Goal: Task Accomplishment & Management: Manage account settings

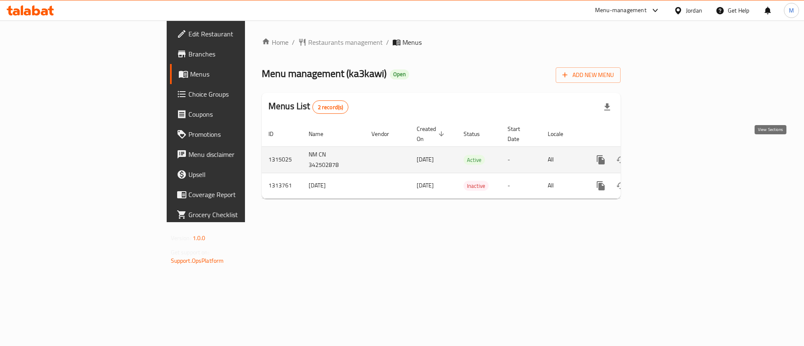
click at [671, 157] on link "enhanced table" at bounding box center [661, 160] width 20 height 20
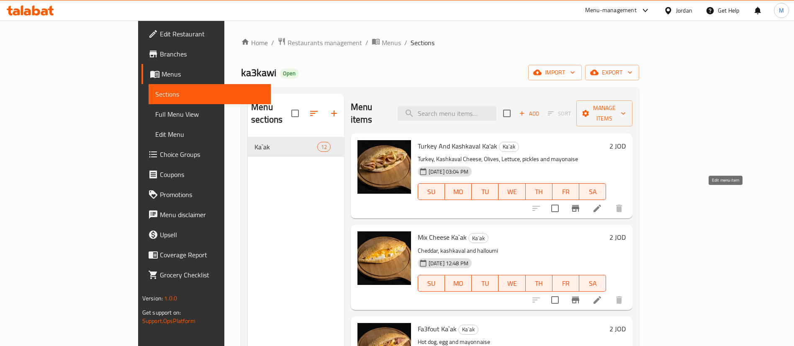
click at [603, 203] on icon at bounding box center [597, 208] width 10 height 10
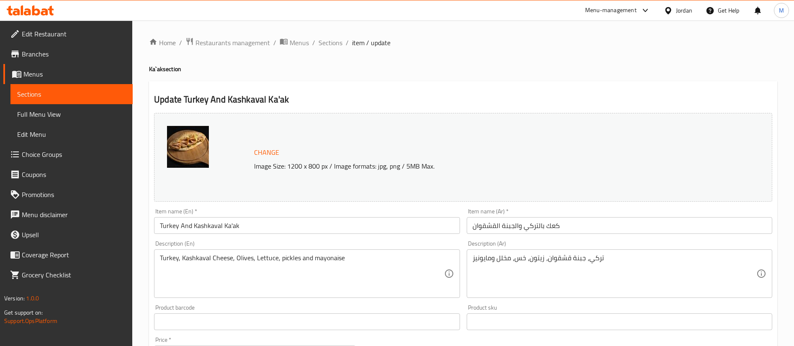
click at [332, 222] on input "Turkey And Kashkaval Ka'ak" at bounding box center [307, 225] width 306 height 17
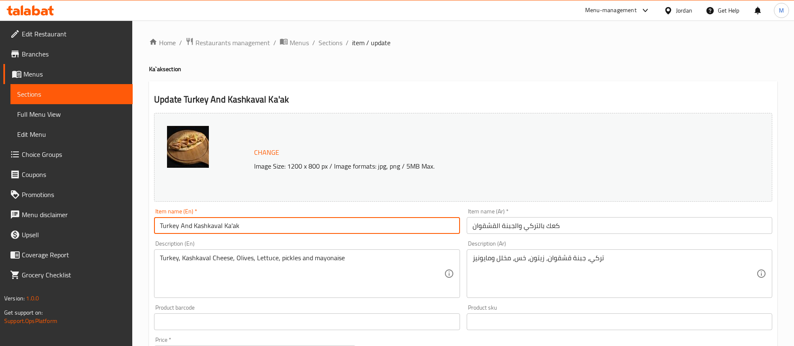
click at [332, 222] on input "Turkey And Kashkaval Ka'ak" at bounding box center [307, 225] width 306 height 17
paste input "& Kashkaval Ka’"
type input "Turkey & Kashkaval Ka’ak"
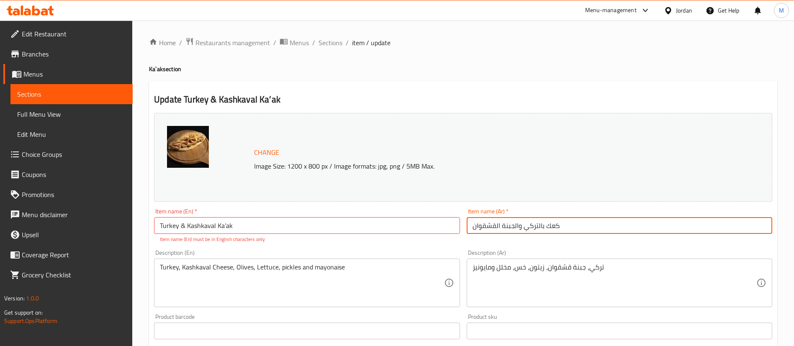
click at [585, 226] on input "كعك بالتركي والجبنة القشقوان" at bounding box center [620, 225] width 306 height 17
paste input "يركي مع"
type input "كعك تيركي مع قشقوان"
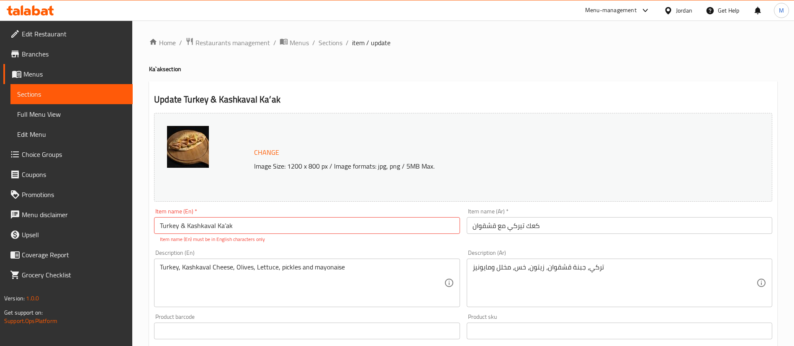
click at [389, 83] on div "Update Turkey & Kashkaval Ka’ak Change Image Size: 1200 x 800 px / Image format…" at bounding box center [463, 335] width 628 height 509
click at [183, 224] on input "Turkey & Kashkaval Ka’ak" at bounding box center [307, 225] width 306 height 17
click at [398, 103] on h2 "Update Turkey Kashkaval Ka’ak" at bounding box center [463, 99] width 618 height 13
click at [220, 220] on input "Turkey Kashkaval Ka’ak" at bounding box center [307, 225] width 306 height 17
click at [179, 223] on input "Turkey Kashkaval Kaak" at bounding box center [307, 225] width 306 height 17
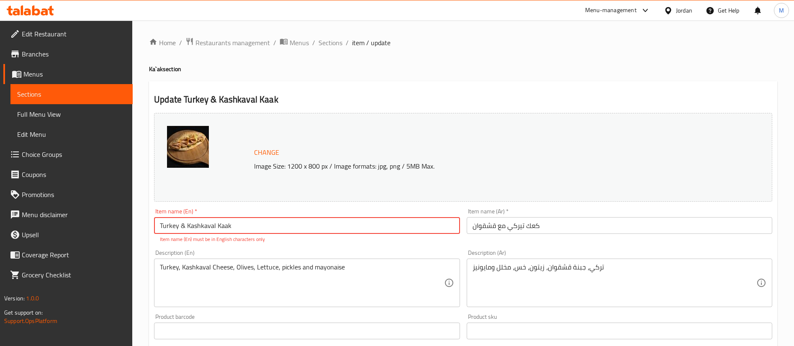
type input "Turkey & Kashkaval Kaak"
click at [343, 103] on h2 "Update Turkey & Kashkaval Kaak" at bounding box center [463, 99] width 618 height 13
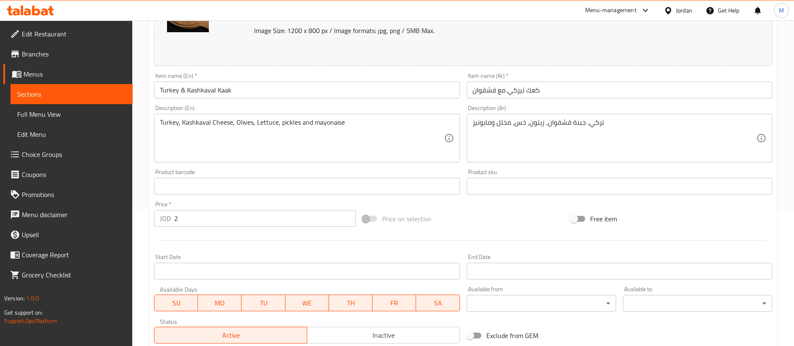
scroll to position [258, 0]
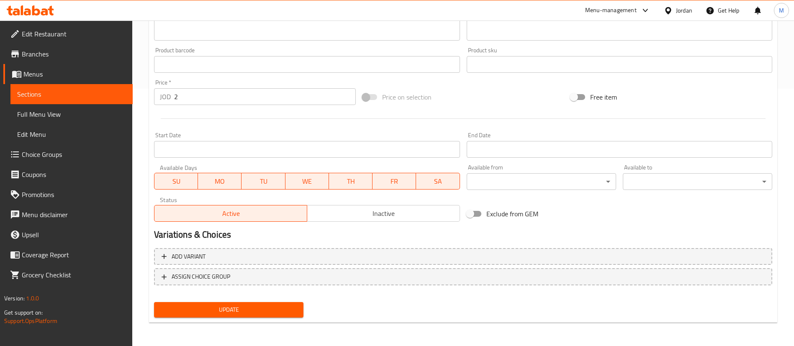
click at [292, 307] on span "Update" at bounding box center [229, 310] width 136 height 10
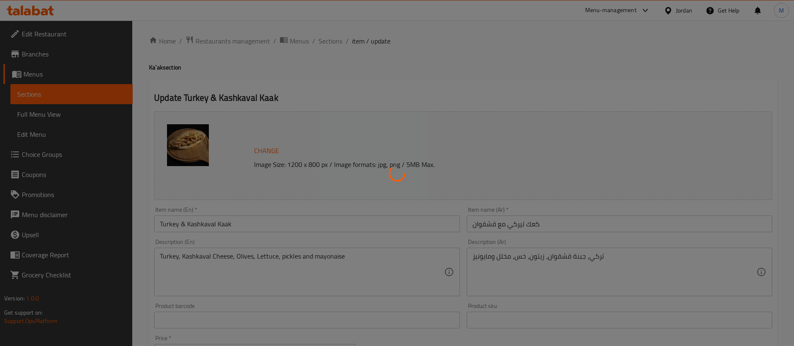
scroll to position [0, 0]
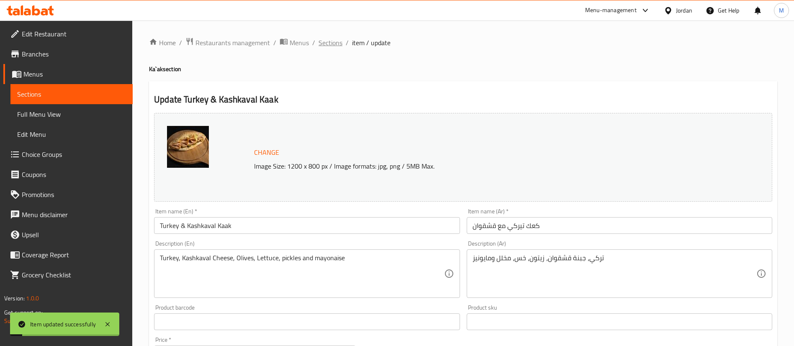
click at [336, 44] on span "Sections" at bounding box center [331, 43] width 24 height 10
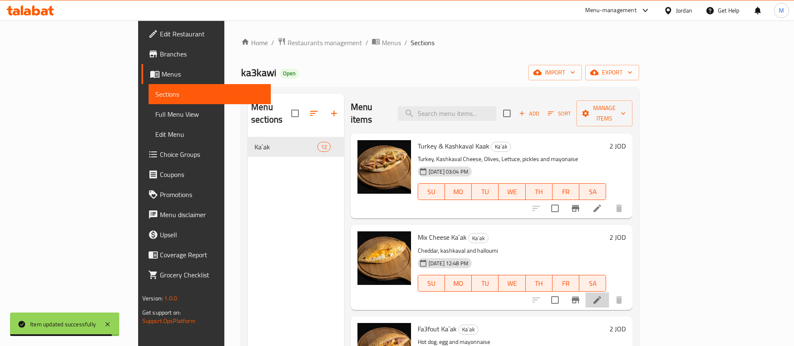
click at [609, 293] on li at bounding box center [597, 300] width 23 height 15
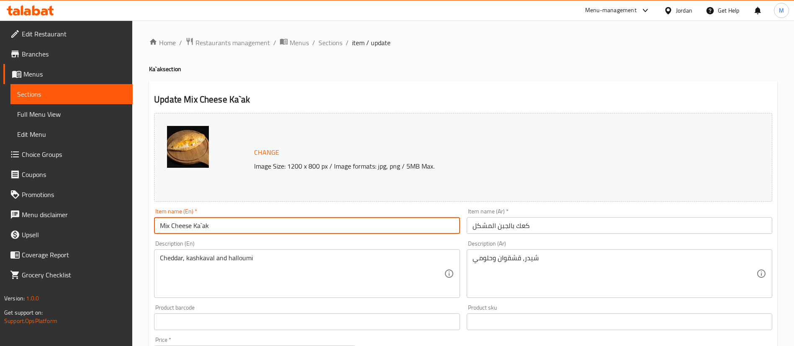
click at [256, 220] on input "Mix Cheese Ka`ak" at bounding box center [307, 225] width 306 height 17
click at [256, 221] on input "Mix Cheese Ka`ak" at bounding box center [307, 225] width 306 height 17
paste input "’"
type input "Mix Cheese Ka’ak"
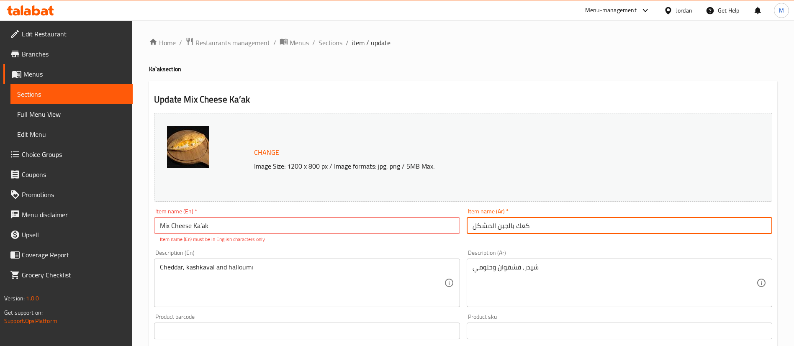
click at [489, 228] on input "كعك بالجبن المشكل" at bounding box center [620, 225] width 306 height 17
paste input "مكس أجبان"
type input "كعك مكس أجبان"
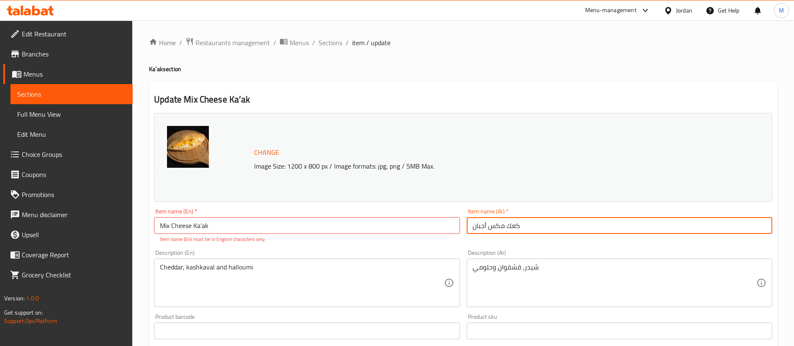
click at [209, 223] on input "Mix Cheese Ka’ak" at bounding box center [307, 225] width 306 height 17
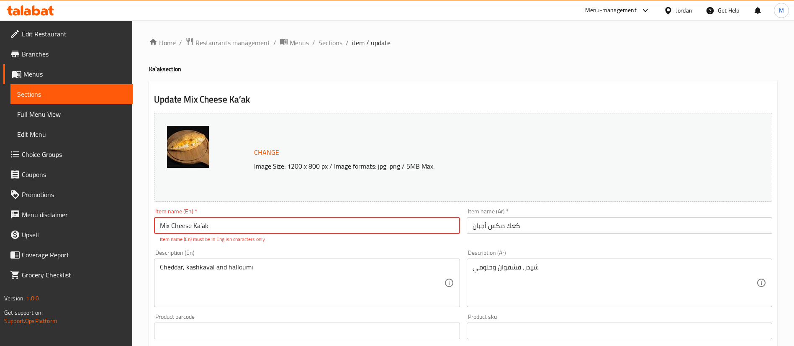
click at [204, 224] on input "Mix Cheese Ka’ak" at bounding box center [307, 225] width 306 height 17
click at [204, 227] on input "Mix Cheese Ka’ak" at bounding box center [307, 225] width 306 height 17
click at [202, 225] on input "Mix Cheese Ka’ak" at bounding box center [307, 225] width 306 height 17
type input "Mix [PERSON_NAME]"
click at [455, 67] on h4 "Ka`ak section" at bounding box center [463, 69] width 628 height 8
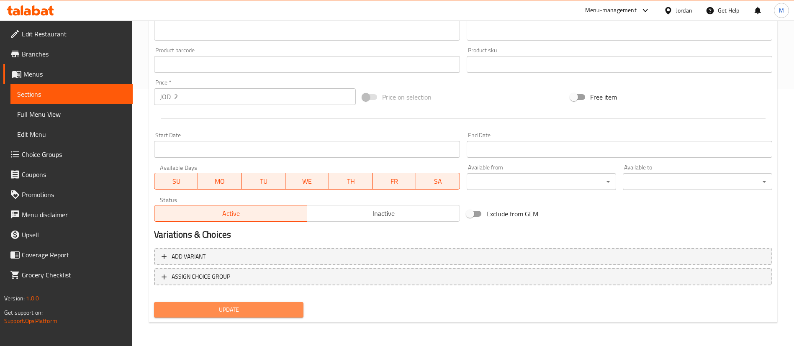
click at [266, 313] on span "Update" at bounding box center [229, 310] width 136 height 10
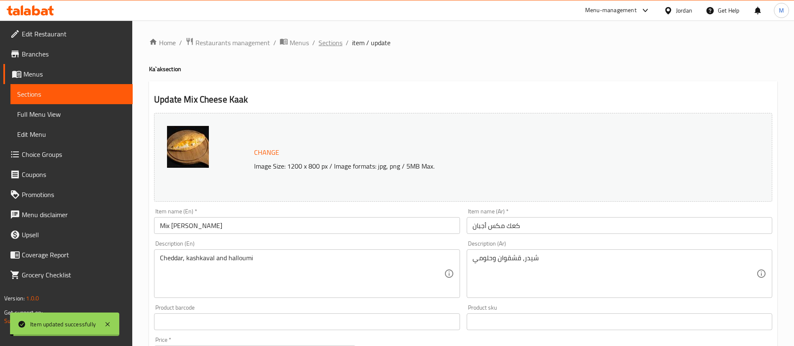
click at [335, 47] on span "Sections" at bounding box center [331, 43] width 24 height 10
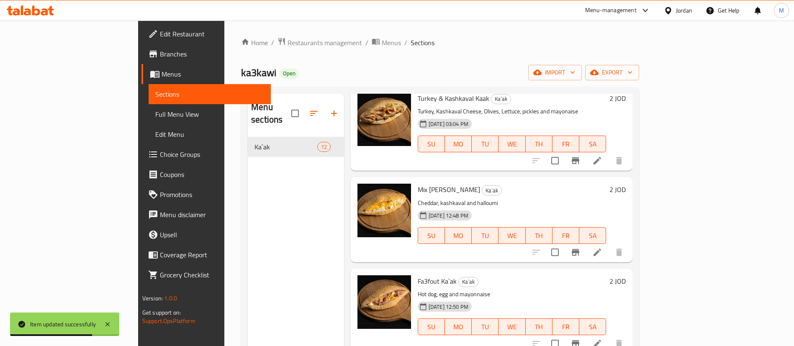
scroll to position [126, 0]
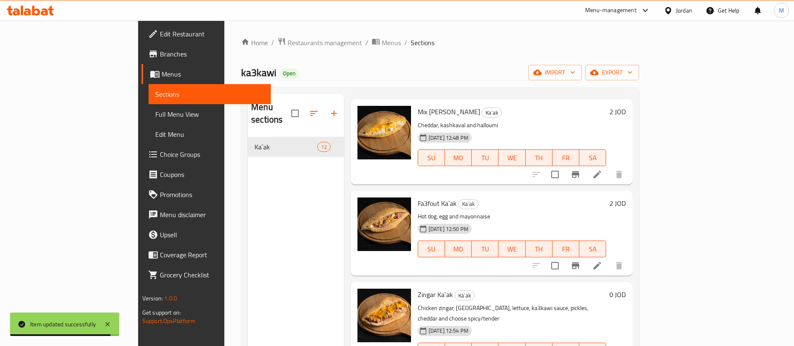
click at [603, 261] on icon at bounding box center [597, 266] width 10 height 10
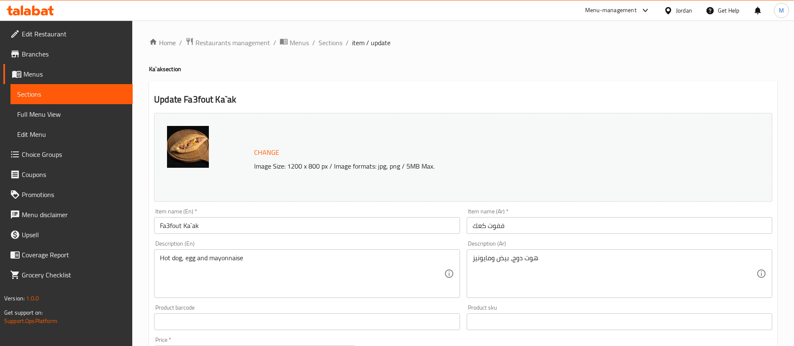
click at [171, 225] on input "Fa3fout Ka`ak" at bounding box center [307, 225] width 306 height 17
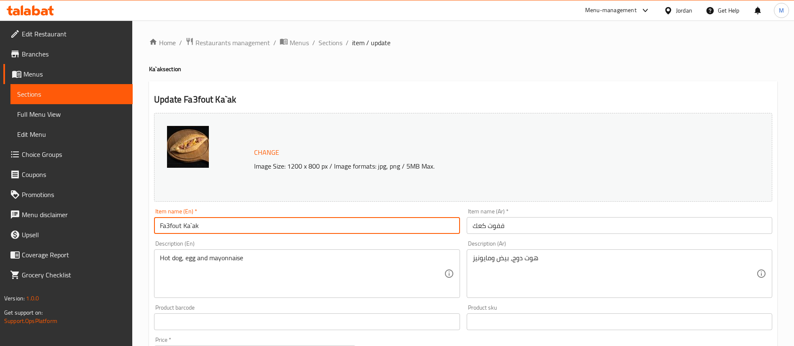
click at [171, 225] on input "Fa3fout Ka`ak" at bounding box center [307, 225] width 306 height 17
paste input "’akKa"
drag, startPoint x: 197, startPoint y: 225, endPoint x: 185, endPoint y: 224, distance: 12.2
click at [185, 224] on input "Fa3fout Ka’akKa`ak" at bounding box center [307, 225] width 306 height 17
type input "Fa3fout Ka`ak"
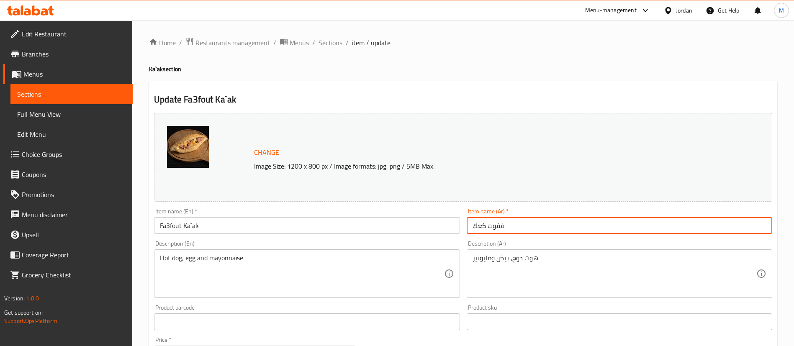
click at [509, 228] on input "ففوت كعك" at bounding box center [620, 225] width 306 height 17
paste input "عك فعفوط"
type input "كعك فعفوط"
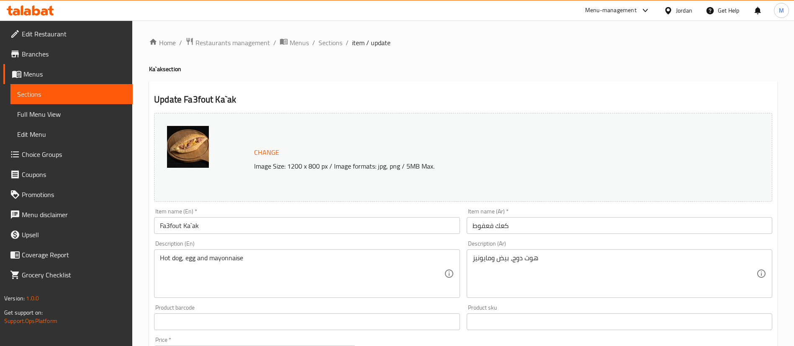
click at [394, 68] on h4 "Ka`ak section" at bounding box center [463, 69] width 628 height 8
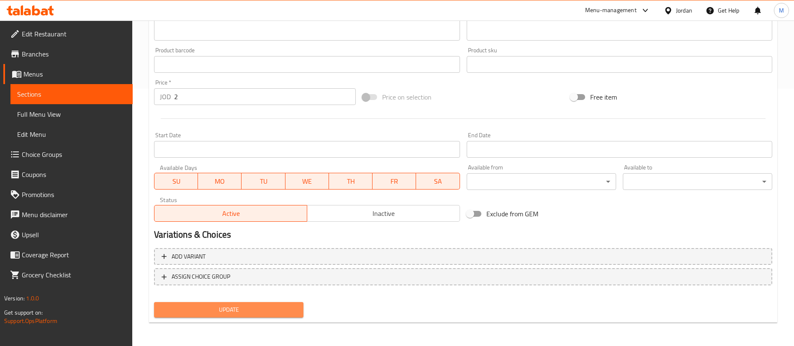
click at [290, 308] on span "Update" at bounding box center [229, 310] width 136 height 10
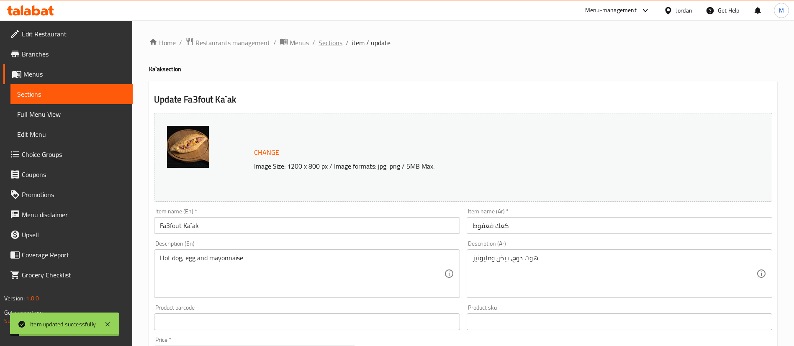
click at [336, 41] on span "Sections" at bounding box center [331, 43] width 24 height 10
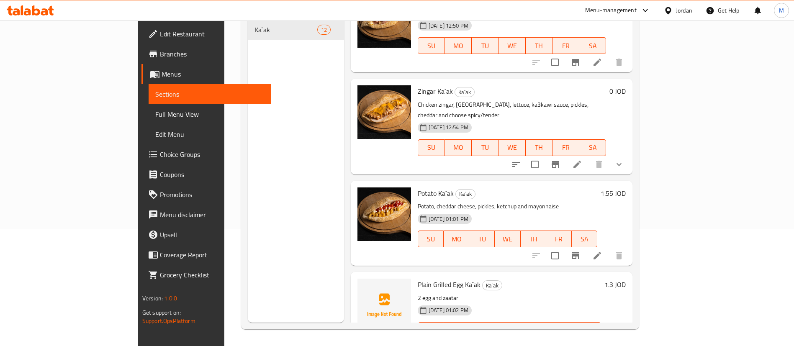
scroll to position [207, 0]
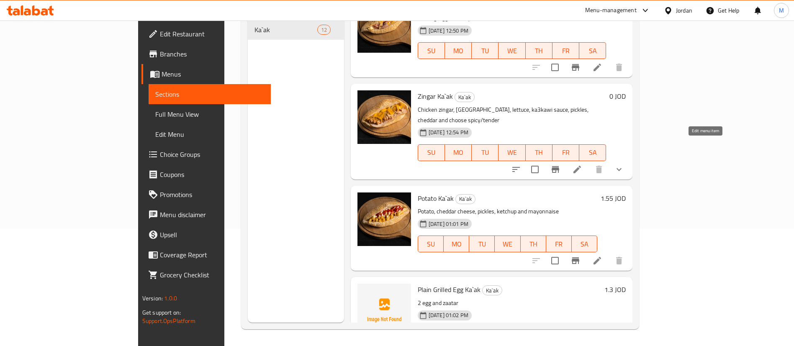
click at [582, 165] on icon at bounding box center [577, 170] width 10 height 10
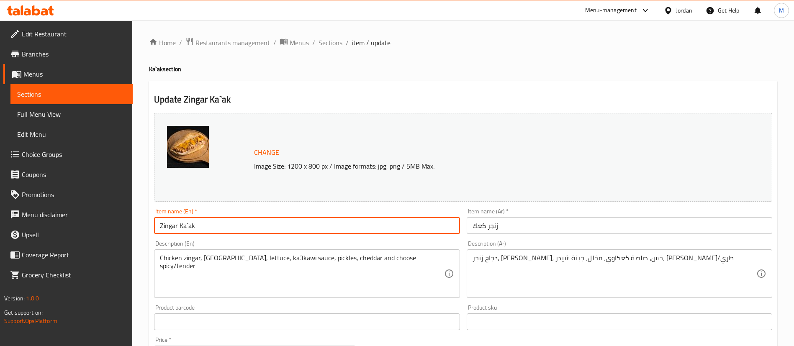
click at [279, 220] on input "Zingar Ka`ak" at bounding box center [307, 225] width 306 height 17
click at [162, 224] on input "Zingar Ka`ak" at bounding box center [307, 225] width 306 height 17
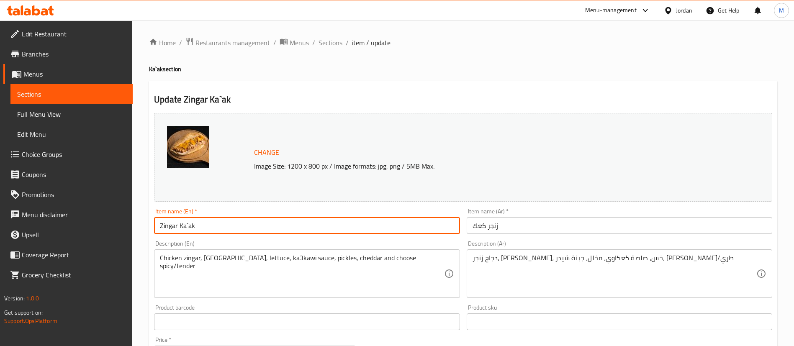
click at [162, 224] on input "Zingar Ka`ak" at bounding box center [307, 225] width 306 height 17
paste input "’ak – Choose Spicy/TenderKa"
drag, startPoint x: 195, startPoint y: 225, endPoint x: 180, endPoint y: 225, distance: 15.1
click at [180, 225] on input "Zingar Ka’ak – Choose Spicy/Tender Ka`ak" at bounding box center [307, 225] width 306 height 17
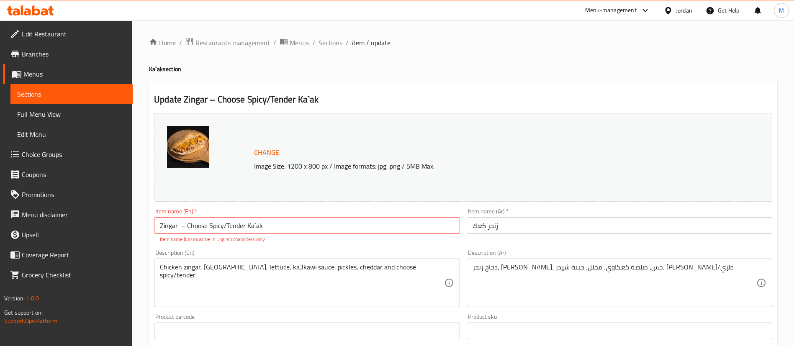
click at [399, 88] on div "Update Zingar – Choose Spicy/Tender Ka`ak Change Image Size: 1200 x 800 px / Im…" at bounding box center [463, 344] width 628 height 527
click at [310, 223] on input "Zingar – Choose Spicy/Tender Ka`ak" at bounding box center [307, 225] width 306 height 17
click at [256, 223] on input "Zingar – Choose Spicy/Tender Ka`ak" at bounding box center [307, 225] width 306 height 17
click at [429, 78] on div "Home / Restaurants management / Menus / Sections / item / update Ka`ak section …" at bounding box center [463, 326] width 628 height 578
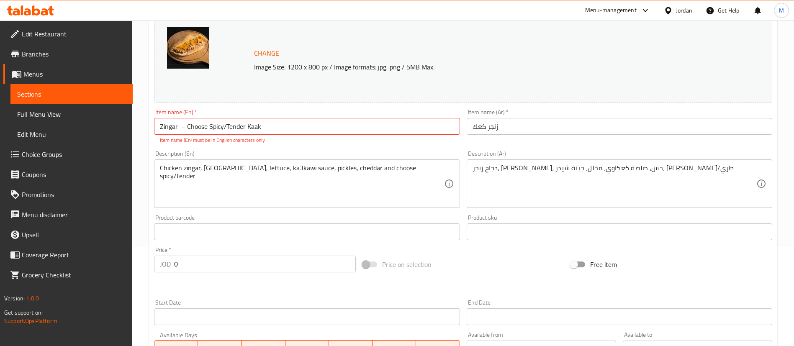
scroll to position [97, 0]
click at [227, 129] on input "Zingar – Choose Spicy/Tender Kaak" at bounding box center [307, 128] width 306 height 17
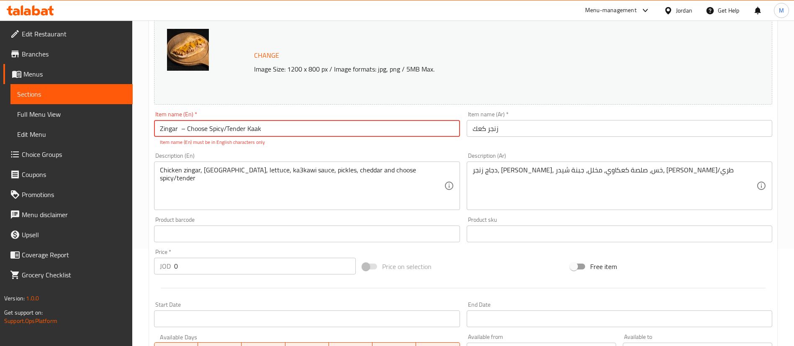
click at [226, 128] on input "Zingar – Choose Spicy/Tender Kaak" at bounding box center [307, 128] width 306 height 17
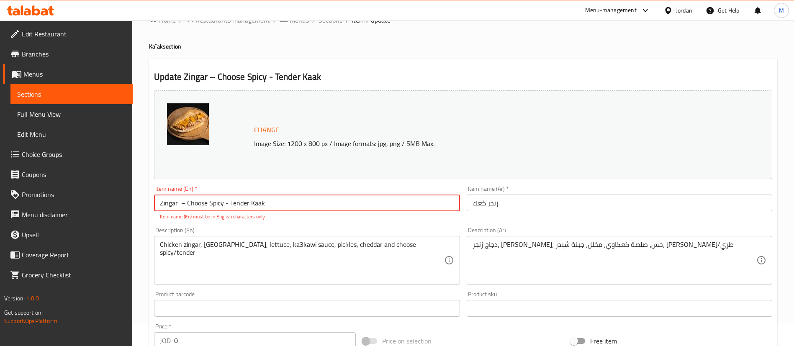
scroll to position [0, 0]
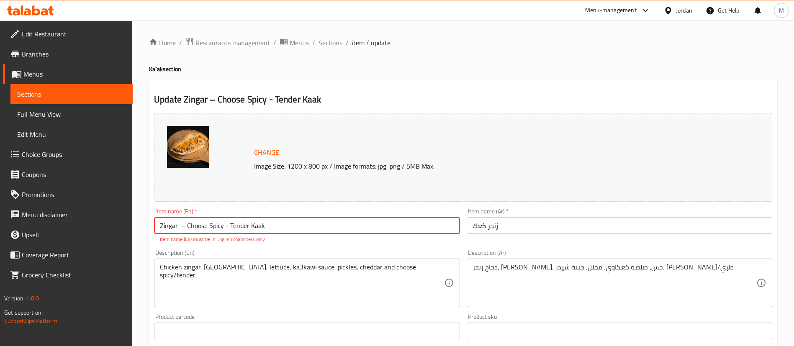
type input "Zingar – Choose Spicy - Tender Kaak"
click at [453, 66] on h4 "Ka`ak section" at bounding box center [463, 69] width 628 height 8
click at [531, 227] on input "زنجر كعك" at bounding box center [620, 225] width 306 height 17
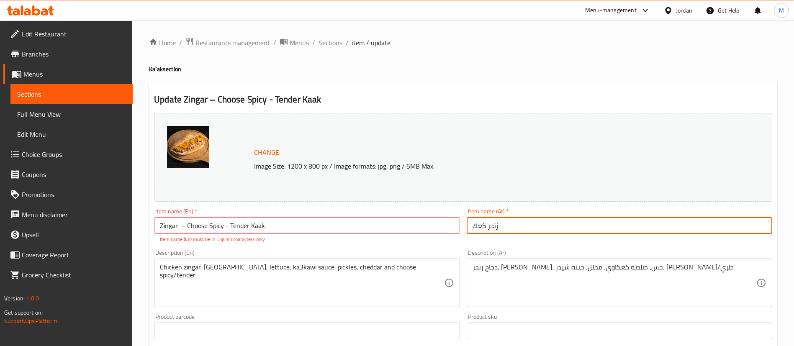
click at [531, 227] on input "زنجر كعك" at bounding box center [620, 225] width 306 height 17
paste input "كعك زنجر/ تندر"
type input "كعك زنجر/ تندر"
click at [453, 74] on div "Home / Restaurants management / Menus / Sections / item / update Ka`ak section …" at bounding box center [463, 326] width 628 height 578
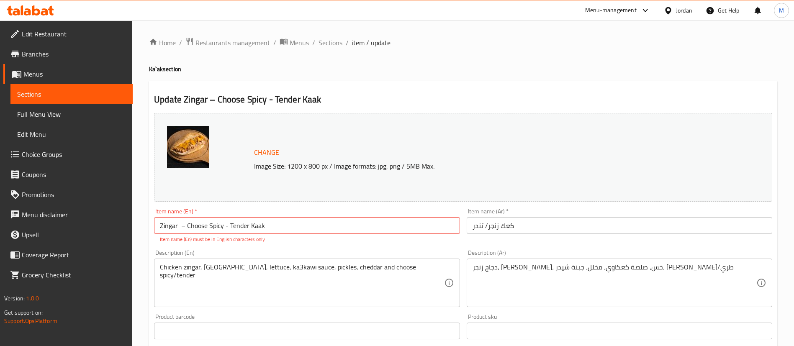
click at [231, 226] on input "Zingar – Choose Spicy - Tender Kaak" at bounding box center [307, 225] width 306 height 17
click at [182, 225] on input "Zingar – Choose Spicy - Tender Kaak" at bounding box center [307, 225] width 306 height 17
click at [182, 226] on input "Zingar – Choose Spicy - Tender Kaak" at bounding box center [307, 225] width 306 height 17
click at [180, 226] on input "Zingar – Choose Spicy - Tender Kaak" at bounding box center [307, 225] width 306 height 17
click at [378, 87] on div "Update Zingar - Choose Spicy - Tender Kaak Change Image Size: 1200 x 800 px / I…" at bounding box center [463, 344] width 628 height 527
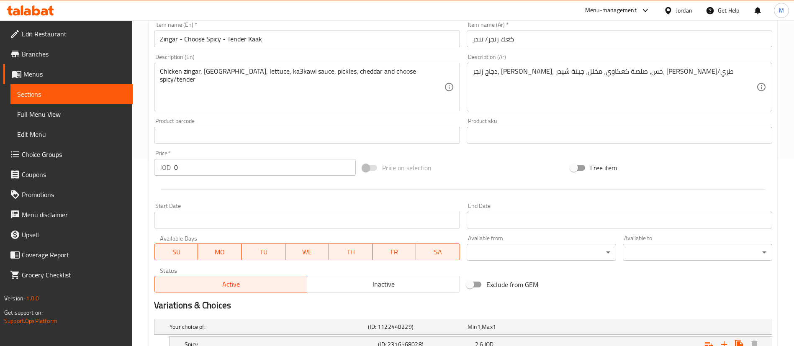
scroll to position [188, 0]
click at [227, 39] on input "Zingar - Choose Spicy - Tender Kaak" at bounding box center [307, 37] width 306 height 17
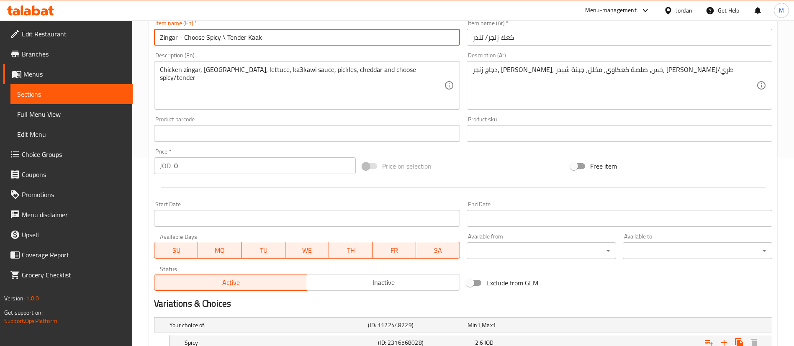
type input "Zingar - Choose Spicy \ Tender Kaak"
click at [443, 157] on div "Price on selection" at bounding box center [463, 166] width 209 height 23
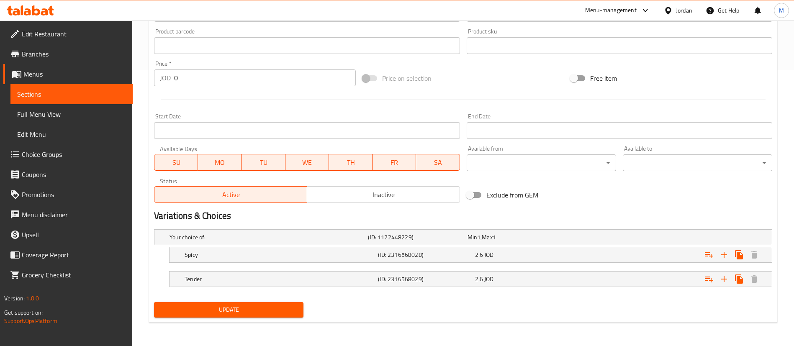
click at [260, 310] on span "Update" at bounding box center [229, 310] width 136 height 10
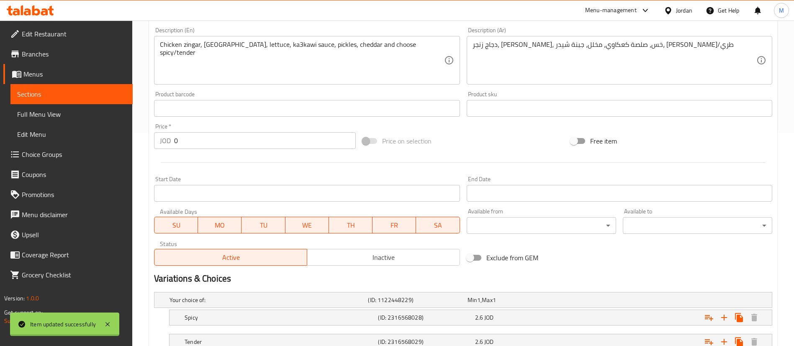
scroll to position [0, 0]
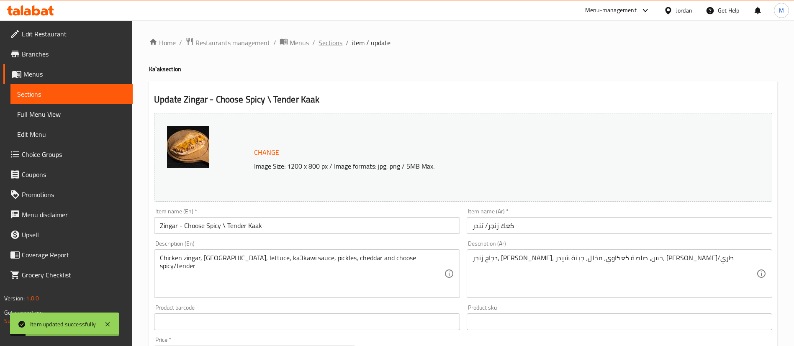
click at [331, 44] on span "Sections" at bounding box center [331, 43] width 24 height 10
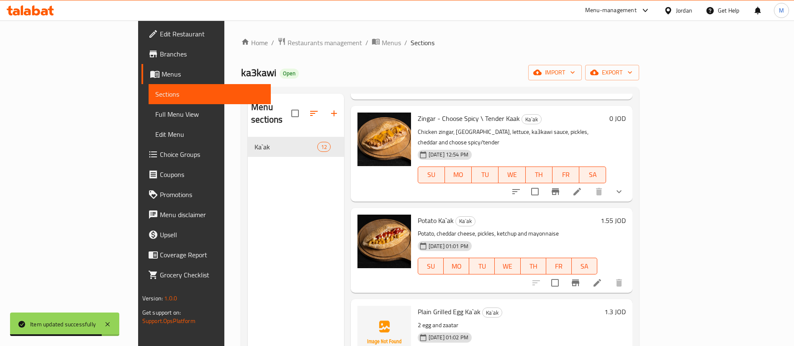
scroll to position [314, 0]
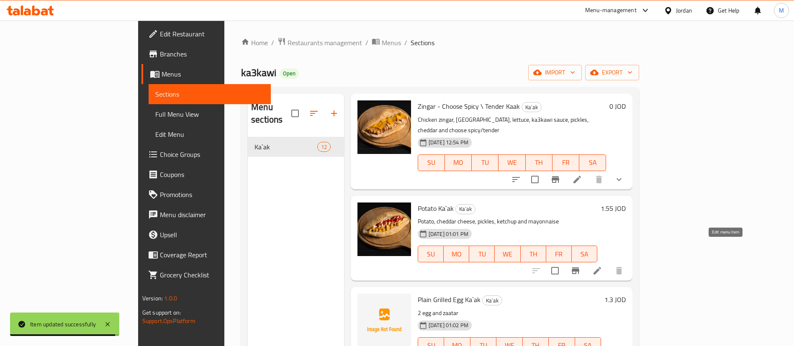
click at [603, 266] on icon at bounding box center [597, 271] width 10 height 10
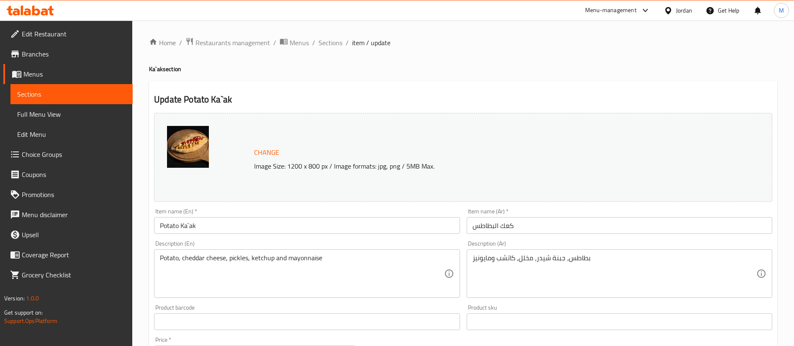
click at [174, 224] on input "Potato Ka`ak" at bounding box center [307, 225] width 306 height 17
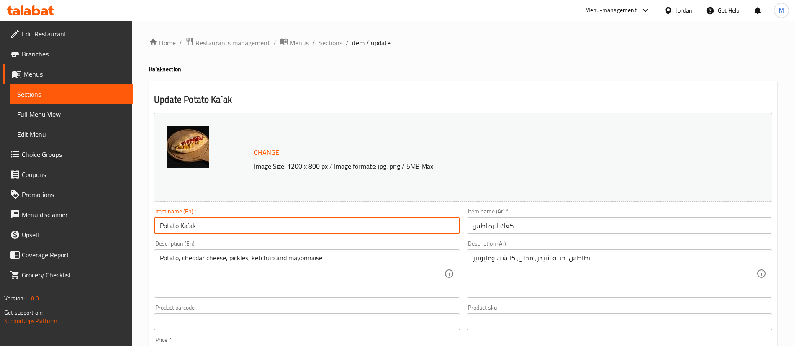
click at [174, 224] on input "Potato Ka`ak" at bounding box center [307, 225] width 306 height 17
paste input "’akKa"
click at [194, 227] on input "Potato Ka’ak Ka`ak" at bounding box center [307, 225] width 306 height 17
drag, startPoint x: 196, startPoint y: 227, endPoint x: 182, endPoint y: 225, distance: 14.3
click at [182, 225] on input "Potato Ka’ak Ka`ak" at bounding box center [307, 225] width 306 height 17
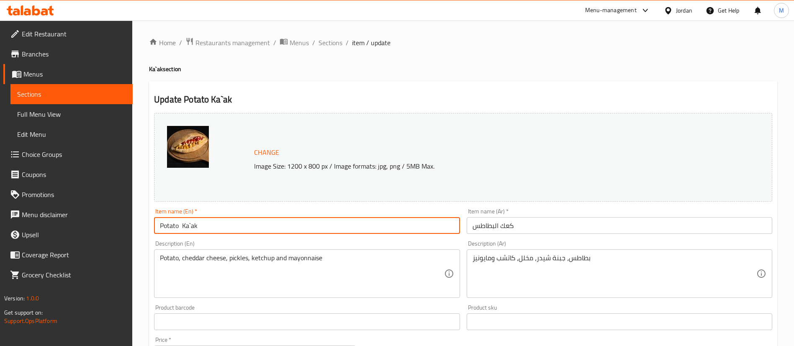
type input "Potato Ka`ak"
click at [510, 227] on input "كعك البطاطس" at bounding box center [620, 225] width 306 height 17
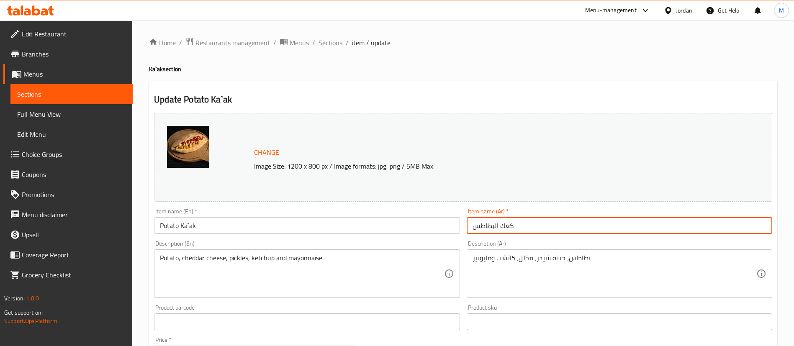
click at [510, 227] on input "كعك البطاطس" at bounding box center [620, 225] width 306 height 17
paste input "طاطا"
type input "كعك بطاطا"
click at [451, 82] on div "Update Potato Ka`ak Change Image Size: 1200 x 800 px / Image formats: jpg, png …" at bounding box center [463, 331] width 628 height 500
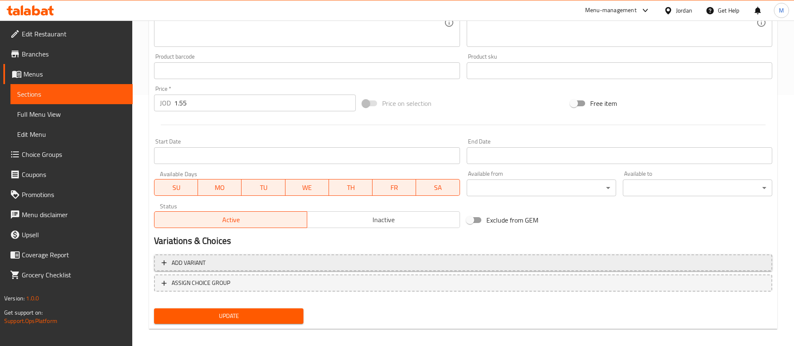
click at [267, 312] on span "Update" at bounding box center [229, 316] width 136 height 10
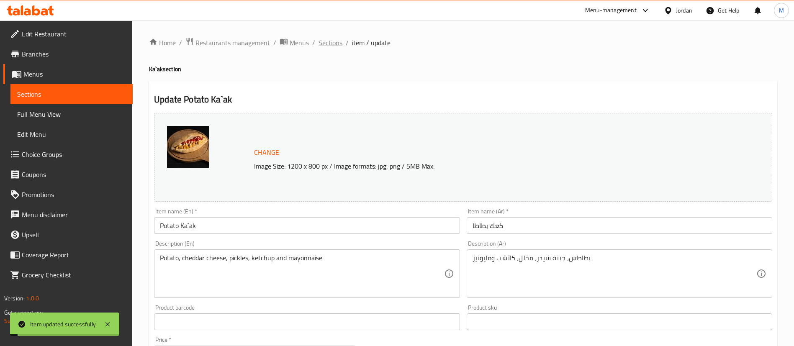
click at [326, 48] on span "Sections" at bounding box center [331, 43] width 24 height 10
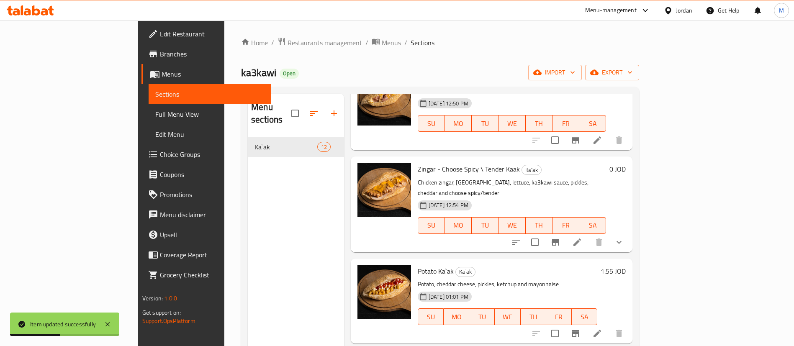
scroll to position [440, 0]
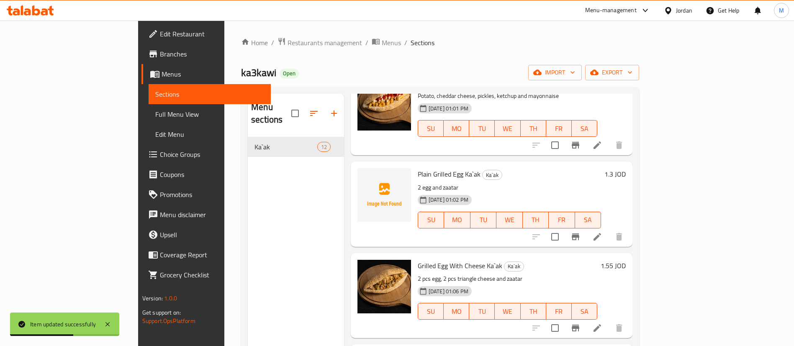
click at [603, 232] on icon at bounding box center [597, 237] width 10 height 10
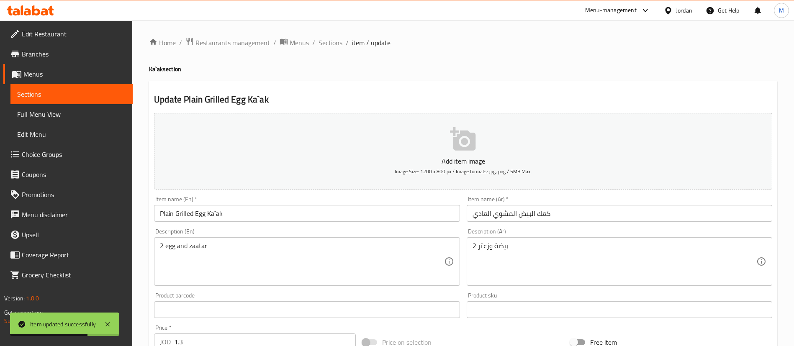
click at [260, 212] on input "Plain Grilled Egg Ka`ak" at bounding box center [307, 213] width 306 height 17
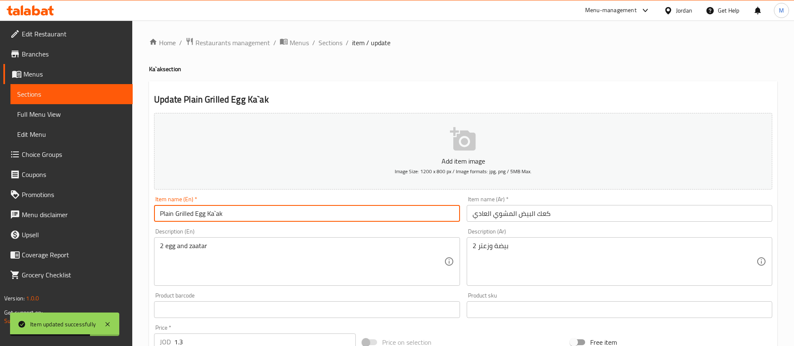
click at [260, 212] on input "Plain Grilled Egg Ka`ak" at bounding box center [307, 213] width 306 height 17
drag, startPoint x: 259, startPoint y: 212, endPoint x: 249, endPoint y: 215, distance: 10.5
click at [259, 212] on input "Plain Grilled Egg Ka`ak" at bounding box center [307, 213] width 306 height 17
click at [221, 214] on input "Plain Grilled Egg Ka`ak" at bounding box center [307, 213] width 306 height 17
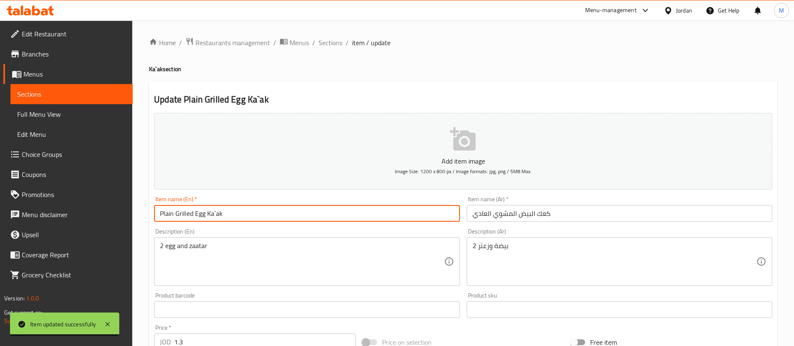
drag, startPoint x: 206, startPoint y: 214, endPoint x: 157, endPoint y: 214, distance: 49.0
click at [157, 214] on input "Plain Grilled Egg Ka`ak" at bounding box center [307, 213] width 306 height 17
paste input "’ak Ka"
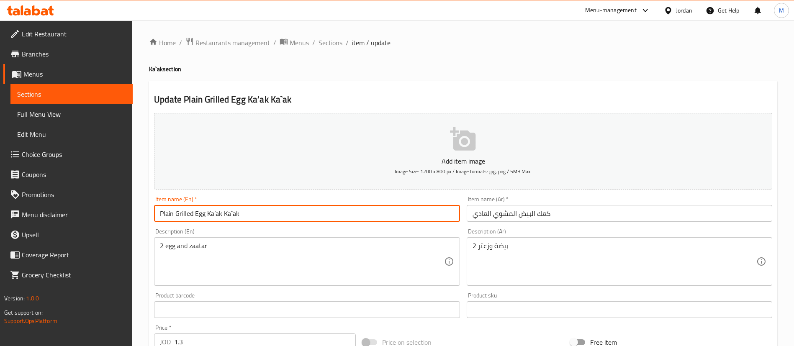
drag, startPoint x: 223, startPoint y: 214, endPoint x: 208, endPoint y: 214, distance: 15.5
click at [208, 214] on input "Plain Grilled Egg Ka’ak Ka`ak" at bounding box center [307, 213] width 306 height 17
type input "Plain Grilled Egg Ka`ak"
click at [528, 215] on input "كعك البيض المشوي العادي" at bounding box center [620, 213] width 306 height 17
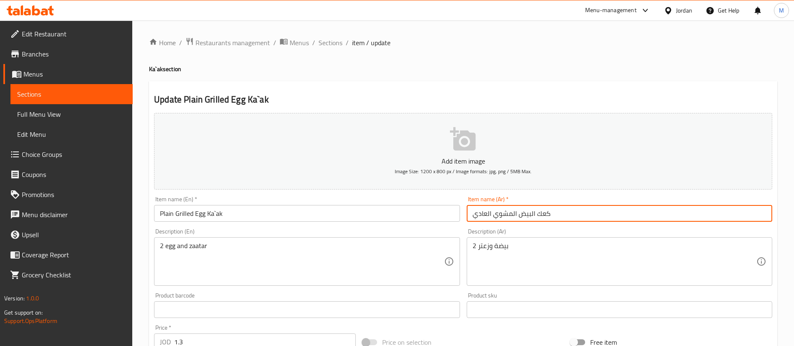
click at [528, 214] on input "كعك البيض المشوي العادي" at bounding box center [620, 213] width 306 height 17
paste input "يض مشو"
type input "كعك بيض مشوي"
drag, startPoint x: 528, startPoint y: 214, endPoint x: 433, endPoint y: 52, distance: 188.4
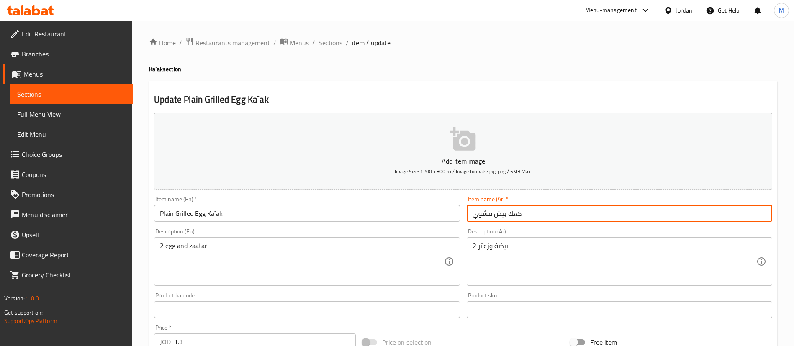
click at [433, 52] on div "Home / Restaurants management / Menus / Sections / item / update Ka`ak section …" at bounding box center [463, 306] width 628 height 538
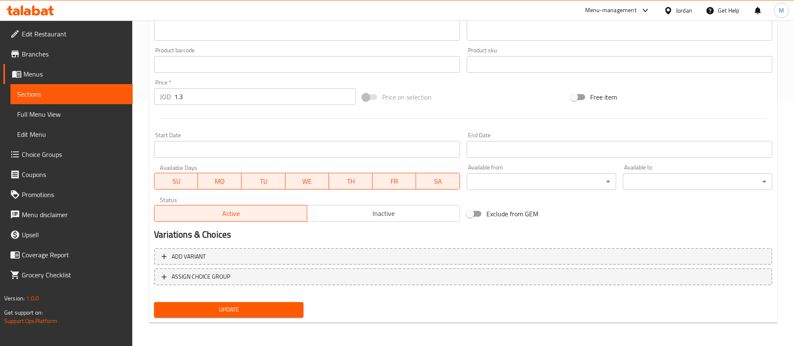
click at [268, 312] on span "Update" at bounding box center [229, 310] width 136 height 10
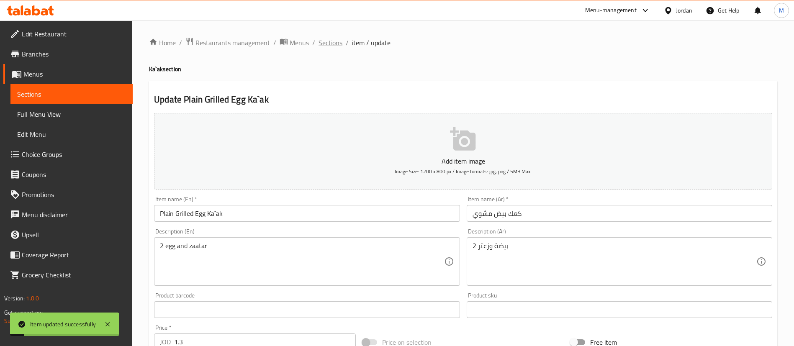
click at [326, 44] on span "Sections" at bounding box center [331, 43] width 24 height 10
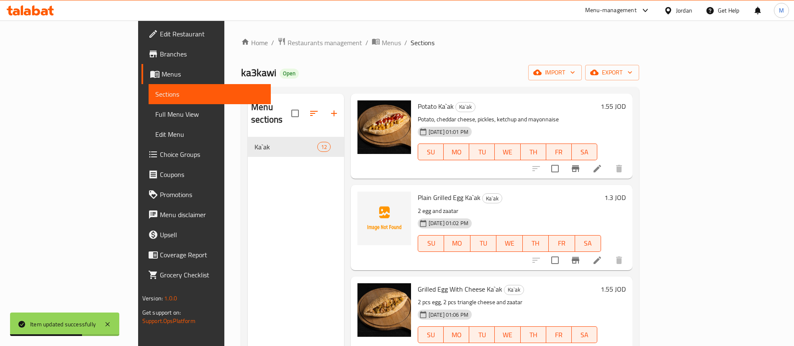
scroll to position [440, 0]
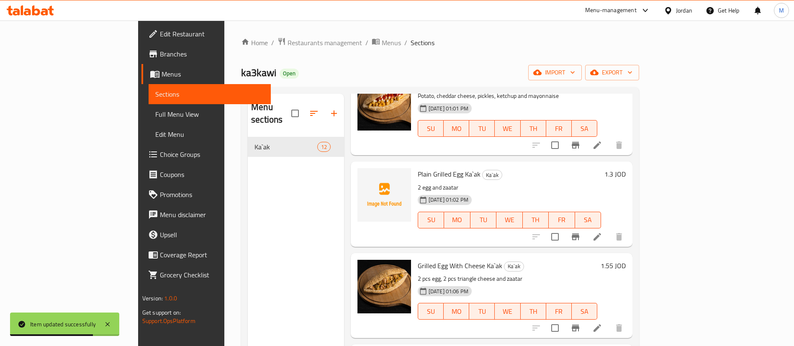
click at [603, 323] on icon at bounding box center [597, 328] width 10 height 10
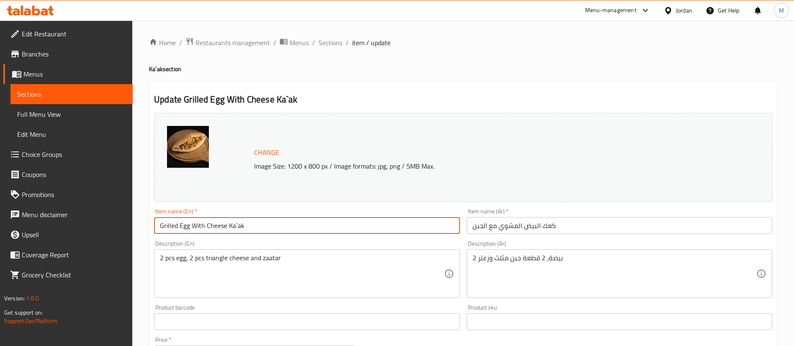
drag, startPoint x: 227, startPoint y: 226, endPoint x: 161, endPoint y: 227, distance: 66.6
click at [161, 227] on input "Grilled Egg With Cheese Ka`ak" at bounding box center [307, 225] width 306 height 17
paste input "’akKa"
click at [259, 224] on input "Grilled Egg With Cheese Ka’ak Ka`ak" at bounding box center [307, 225] width 306 height 17
click at [239, 226] on input "Grilled Egg With Cheese Ka’ak Ka`ak" at bounding box center [307, 225] width 306 height 17
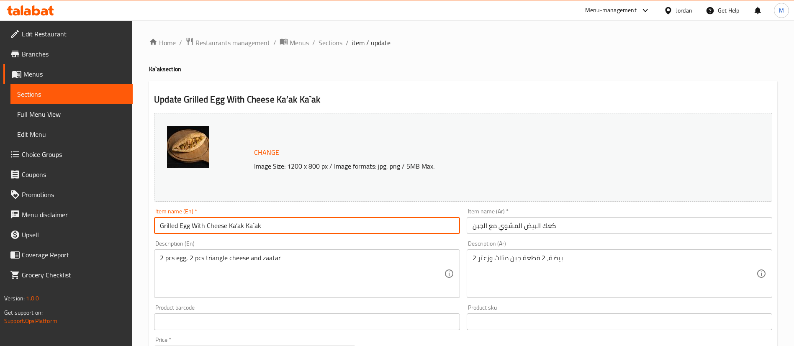
click at [239, 226] on input "Grilled Egg With Cheese Ka’ak Ka`ak" at bounding box center [307, 225] width 306 height 17
type input "Grilled Egg With Cheese Ka`ak"
click at [514, 226] on input "كعك البيض المشوي مع الجبن" at bounding box center [620, 225] width 306 height 17
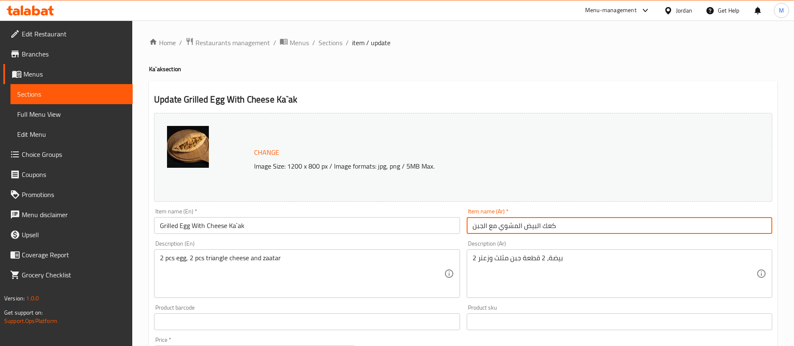
click at [514, 226] on input "كعك البيض المشوي مع الجبن" at bounding box center [620, 225] width 306 height 17
paste input "يض مشوي مع جبنة"
type input "كعك بيض مشوي مع جبنة"
click at [446, 72] on h4 "Ka`ak section" at bounding box center [463, 69] width 628 height 8
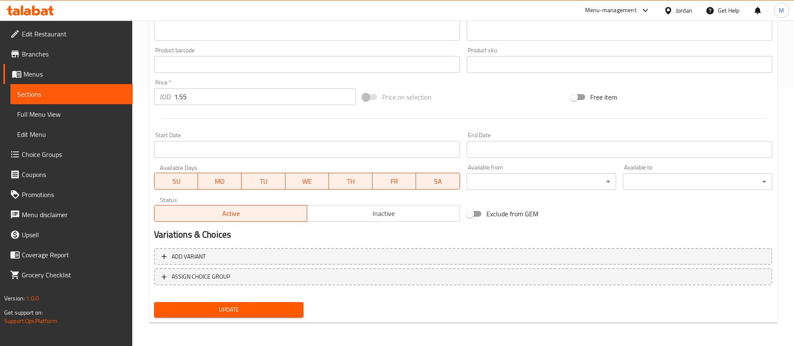
click at [296, 311] on span "Update" at bounding box center [229, 310] width 136 height 10
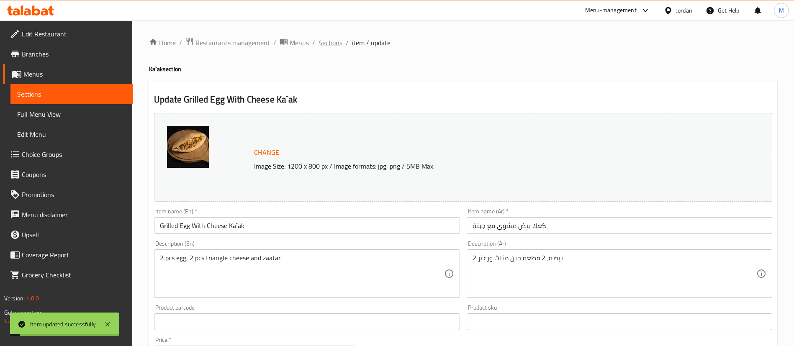
click at [332, 41] on span "Sections" at bounding box center [331, 43] width 24 height 10
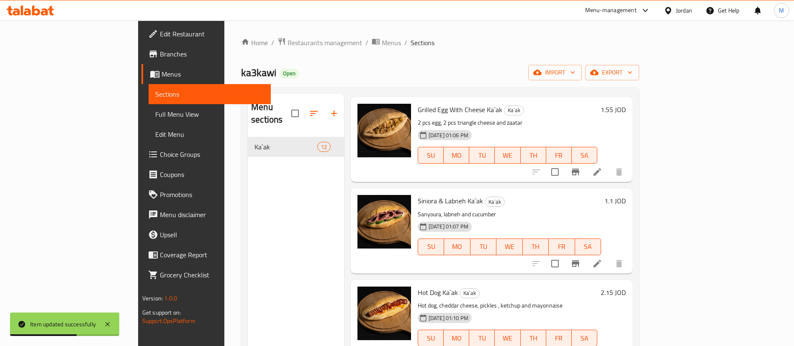
scroll to position [628, 0]
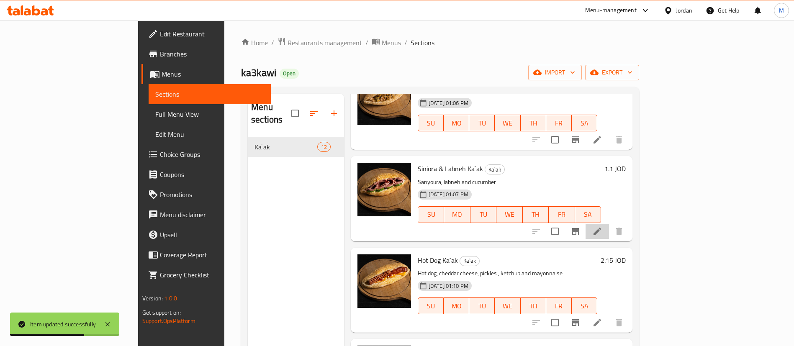
click at [609, 224] on li at bounding box center [597, 231] width 23 height 15
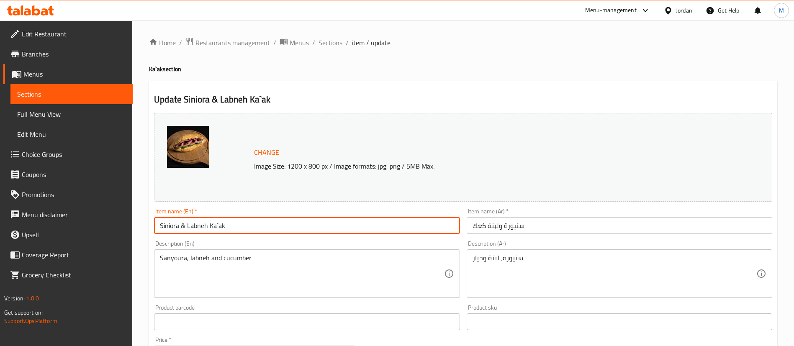
drag, startPoint x: 208, startPoint y: 226, endPoint x: 159, endPoint y: 222, distance: 49.1
click at [159, 222] on input "Siniora & Labneh Ka`ak" at bounding box center [307, 225] width 306 height 17
paste input "’ak Ka"
click at [222, 223] on input "Siniora & Labneh Ka’ak Ka`ak" at bounding box center [307, 225] width 306 height 17
drag, startPoint x: 226, startPoint y: 223, endPoint x: 210, endPoint y: 223, distance: 15.9
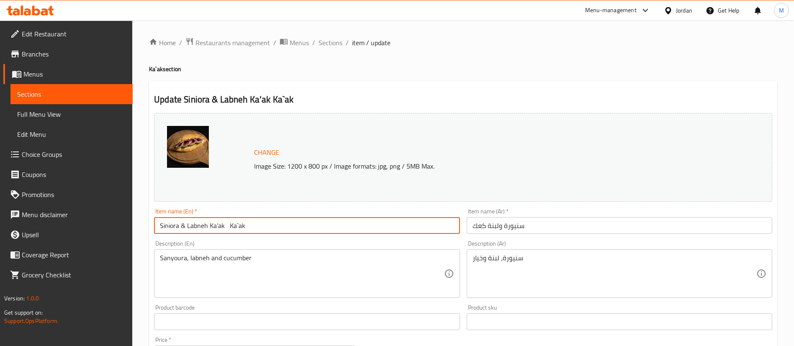
click at [210, 223] on input "Siniora & Labneh Ka’ak Ka`ak" at bounding box center [307, 225] width 306 height 17
type input "Siniora & Labneh Ka`ak"
click at [525, 227] on input "سنيورة ولبنة كعك" at bounding box center [620, 225] width 306 height 17
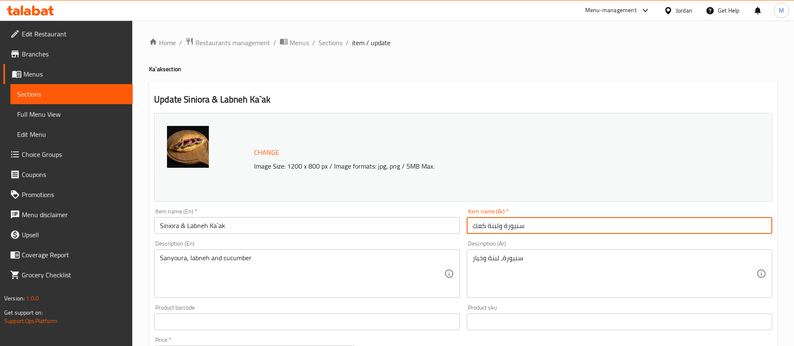
click at [525, 226] on input "سنيورة ولبنة كعك" at bounding box center [620, 225] width 306 height 17
paste input "كعك سنيورة ولبنة"
type input "كعك سنيورة ولبنة"
click at [424, 64] on div "Home / Restaurants management / Menus / Sections / item / update Ka`ak section …" at bounding box center [463, 312] width 628 height 550
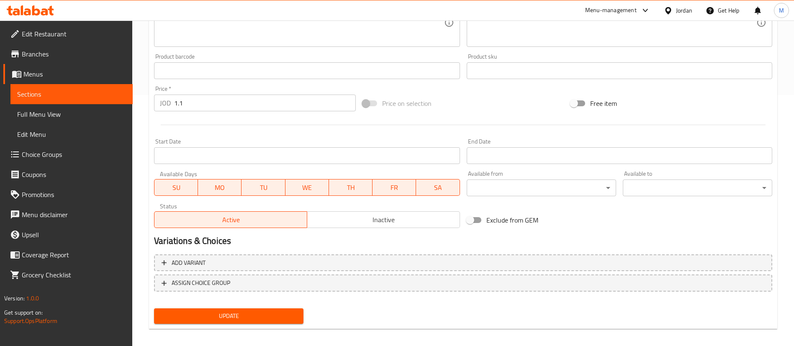
click at [289, 311] on span "Update" at bounding box center [229, 316] width 136 height 10
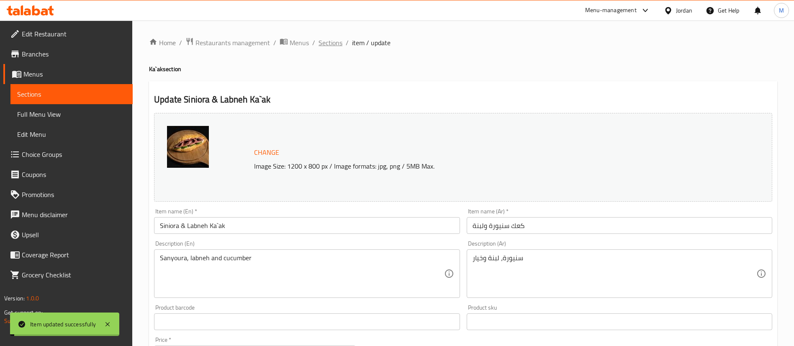
click at [335, 42] on span "Sections" at bounding box center [331, 43] width 24 height 10
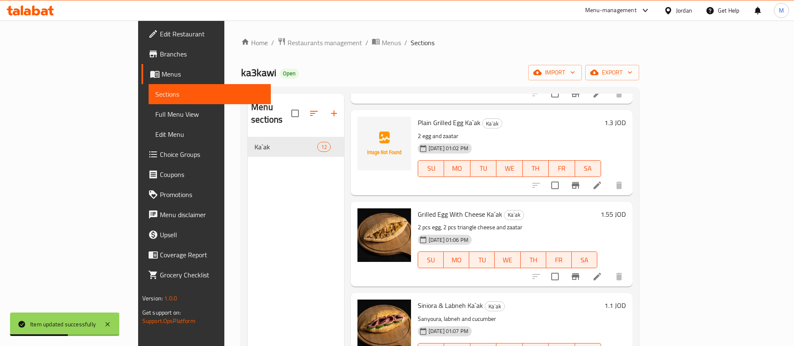
scroll to position [565, 0]
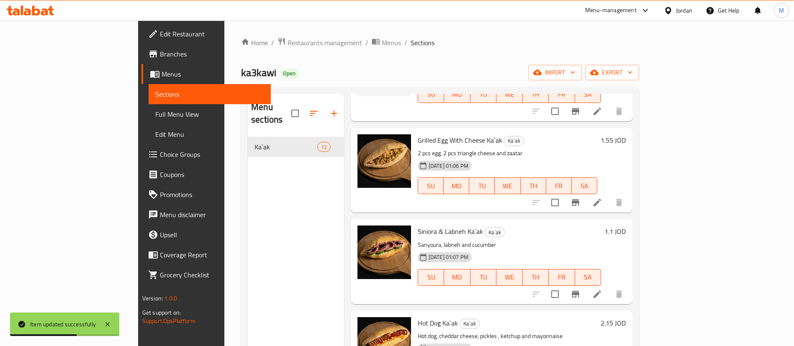
click at [603, 289] on icon at bounding box center [597, 294] width 10 height 10
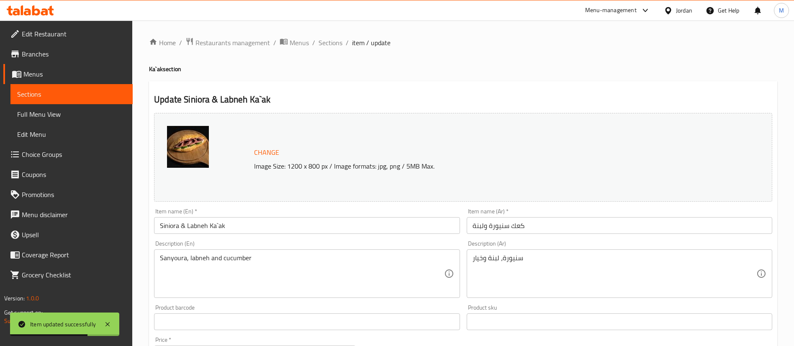
scroll to position [63, 0]
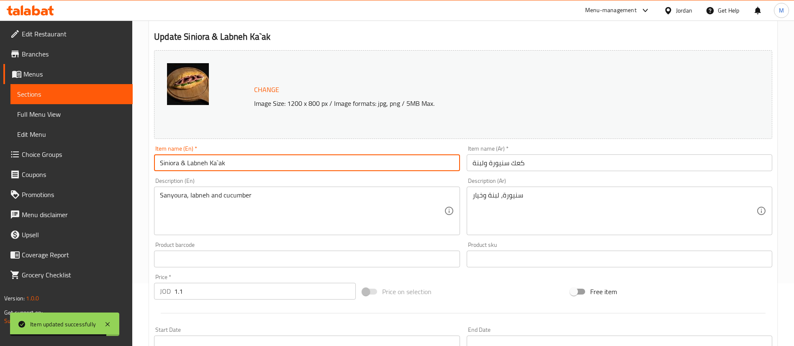
click at [206, 161] on input "Siniora & Labneh Ka`ak" at bounding box center [307, 163] width 306 height 17
drag, startPoint x: 206, startPoint y: 161, endPoint x: 160, endPoint y: 157, distance: 47.1
click at [160, 157] on input "Siniora & Labneh Ka`ak" at bounding box center [307, 163] width 306 height 17
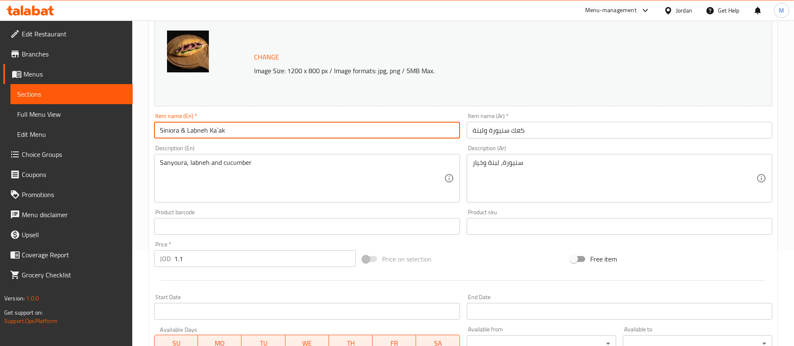
scroll to position [0, 0]
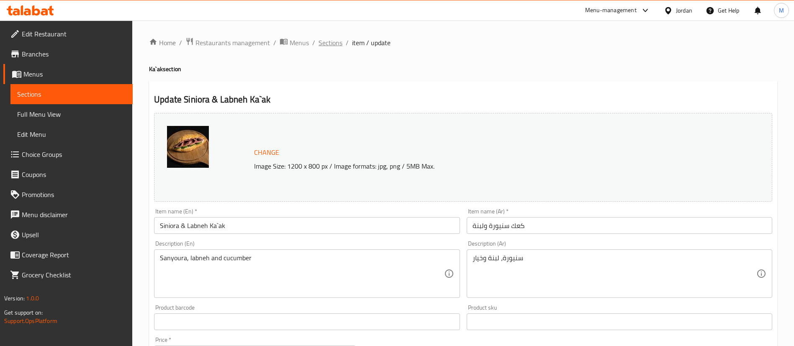
click at [332, 44] on span "Sections" at bounding box center [331, 43] width 24 height 10
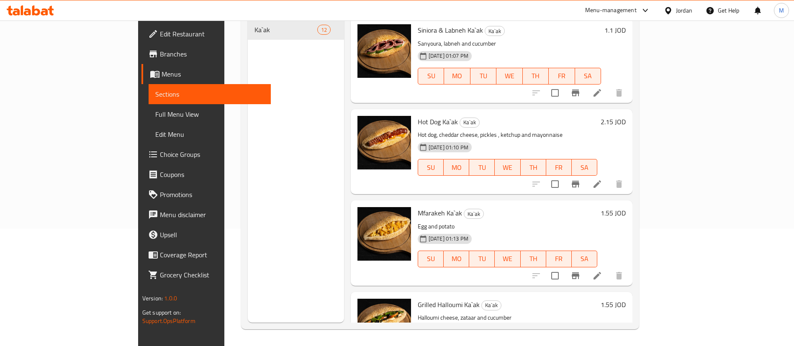
scroll to position [647, 0]
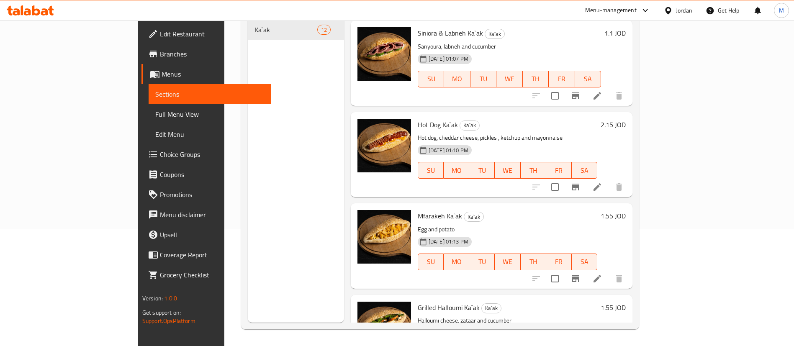
click at [609, 180] on li at bounding box center [597, 187] width 23 height 15
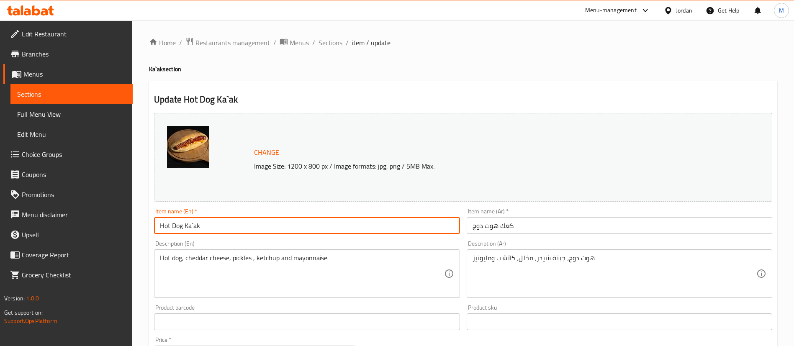
drag, startPoint x: 184, startPoint y: 227, endPoint x: 158, endPoint y: 224, distance: 26.0
click at [158, 224] on input "Hot Dog Ka`ak" at bounding box center [307, 225] width 306 height 17
paste input "’ak Ka"
click at [196, 225] on input "Hot Dog Ka’ak Ka`ak" at bounding box center [307, 225] width 306 height 17
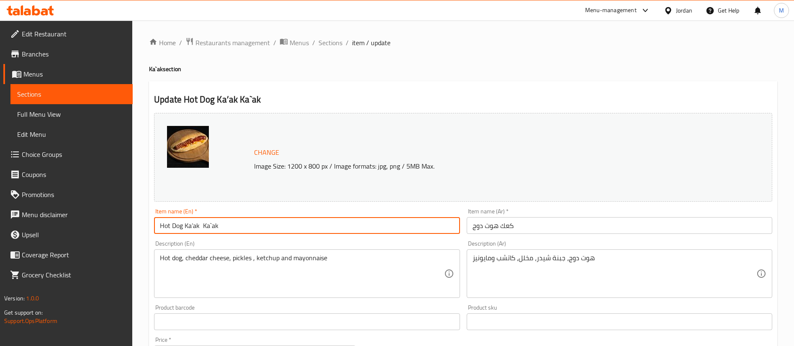
type input "Hot Dog Ka`ak"
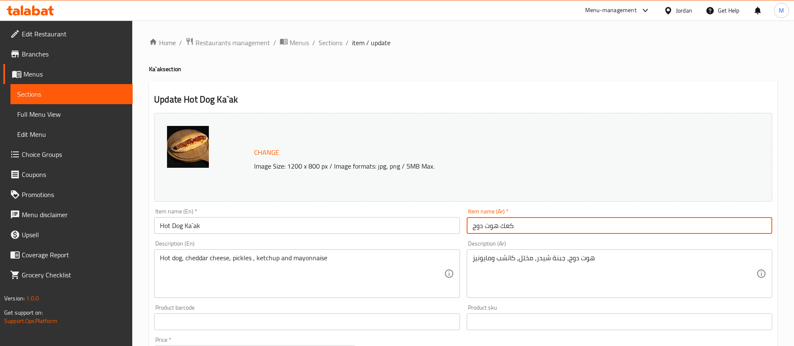
click at [499, 223] on input "كعك هوت دوج" at bounding box center [620, 225] width 306 height 17
paste input "text"
type input "كعك هوت دوغ"
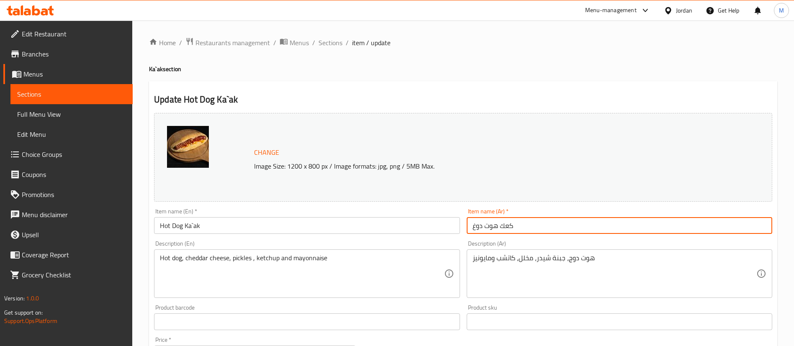
click at [407, 55] on div "Home / Restaurants management / Menus / Sections / item / update Ka`ak section …" at bounding box center [463, 312] width 628 height 550
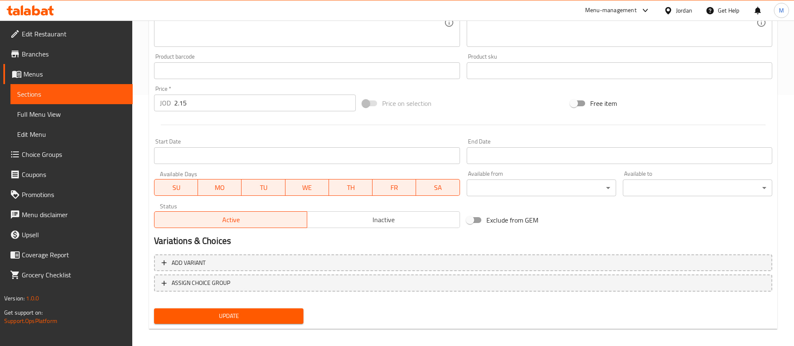
click at [267, 317] on span "Update" at bounding box center [229, 316] width 136 height 10
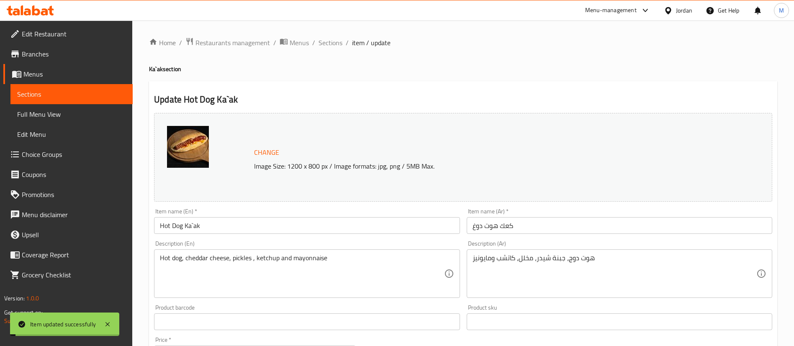
drag, startPoint x: 331, startPoint y: 44, endPoint x: 235, endPoint y: 8, distance: 103.0
click at [331, 44] on span "Sections" at bounding box center [331, 43] width 24 height 10
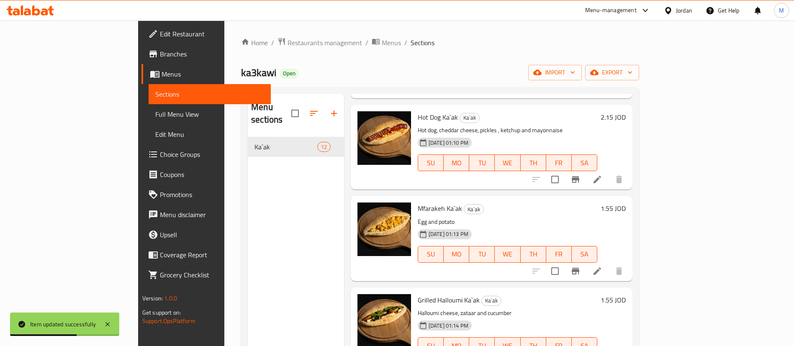
scroll to position [772, 0]
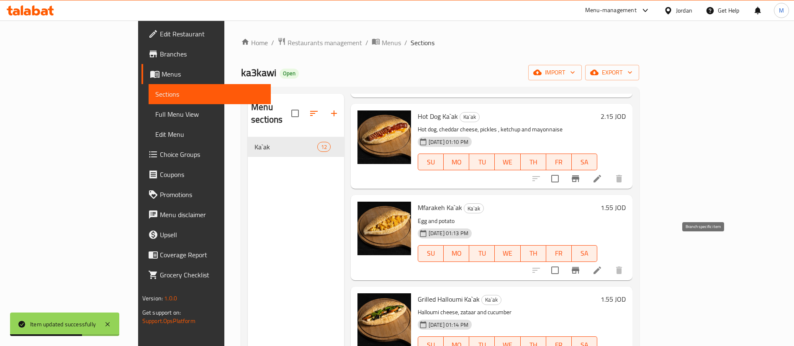
click at [601, 267] on icon at bounding box center [598, 271] width 8 height 8
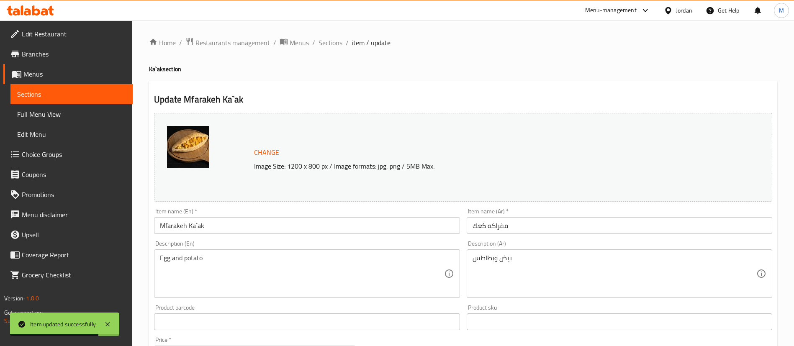
click at [180, 225] on input "Mfarakeh Ka`ak" at bounding box center [307, 225] width 306 height 17
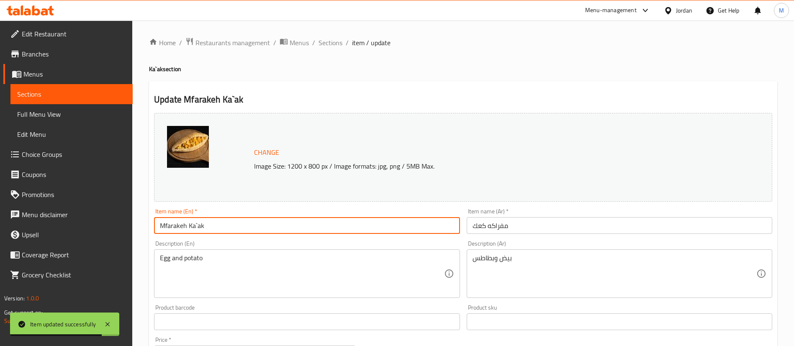
click at [180, 225] on input "Mfarakeh Ka`ak" at bounding box center [307, 225] width 306 height 17
paste input "’akKa"
type input "Mfarakeh Ka`ak"
click at [491, 229] on input "مفراكه كعك" at bounding box center [620, 225] width 306 height 17
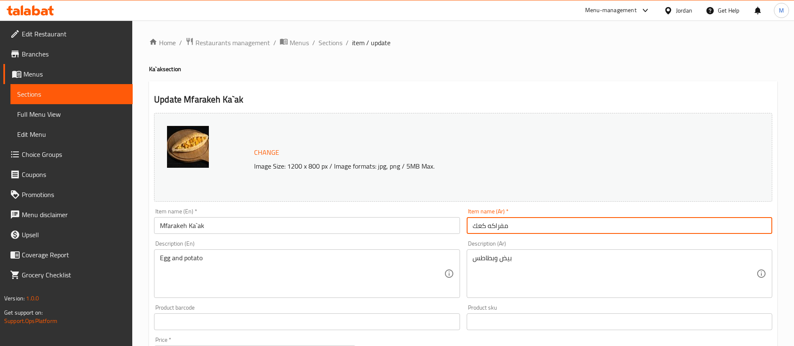
click at [491, 229] on input "مفراكه كعك" at bounding box center [620, 225] width 306 height 17
paste input "عك مفركة"
type input "كعك مفركة"
click at [419, 82] on div "Update Mfarakeh Ka`ak Change Image Size: 1200 x 800 px / Image formats: jpg, pn…" at bounding box center [463, 331] width 628 height 500
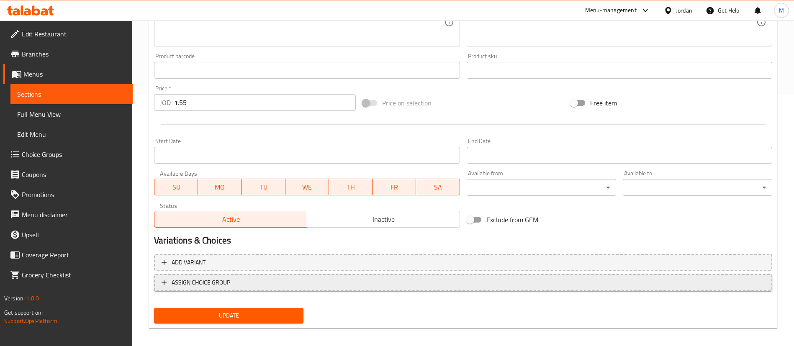
scroll to position [258, 0]
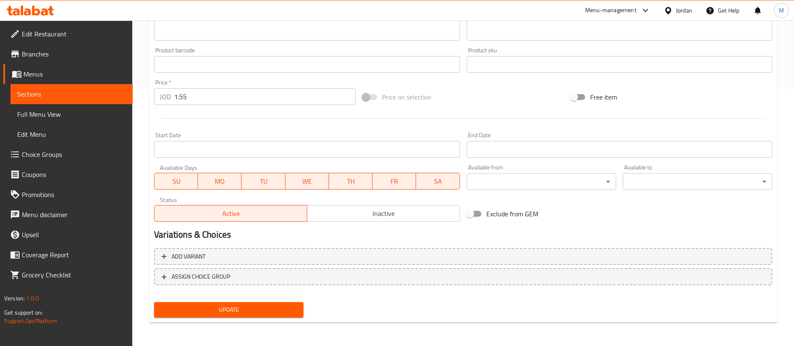
click at [291, 318] on div "Update" at bounding box center [229, 310] width 156 height 22
click at [294, 308] on span "Update" at bounding box center [229, 310] width 136 height 10
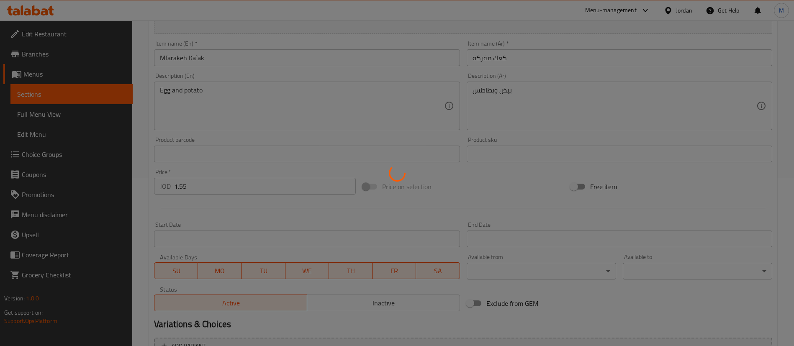
scroll to position [0, 0]
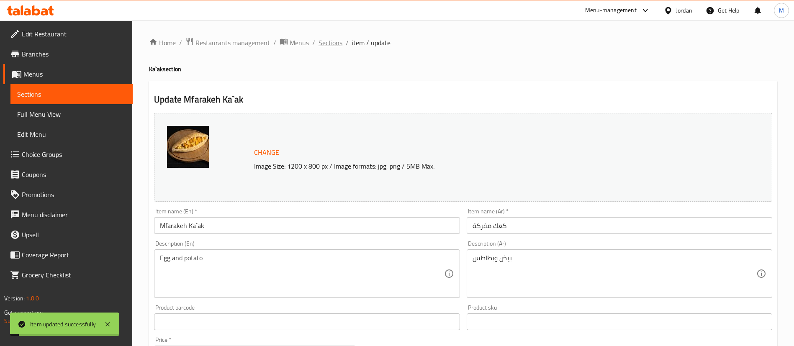
click at [335, 43] on span "Sections" at bounding box center [331, 43] width 24 height 10
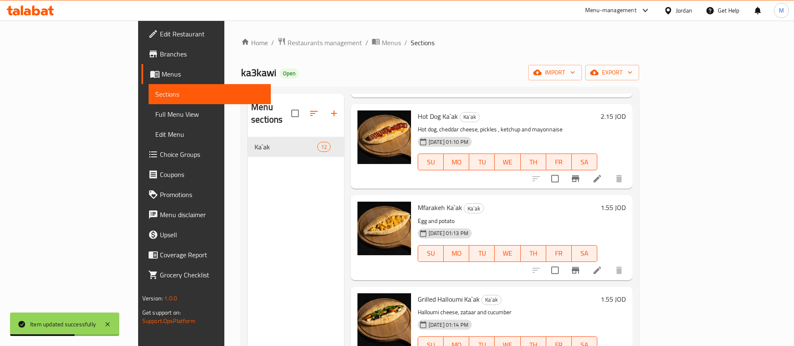
scroll to position [63, 0]
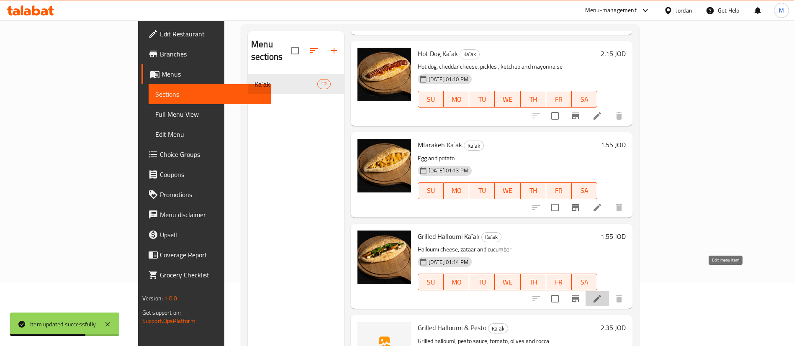
click at [603, 294] on icon at bounding box center [597, 299] width 10 height 10
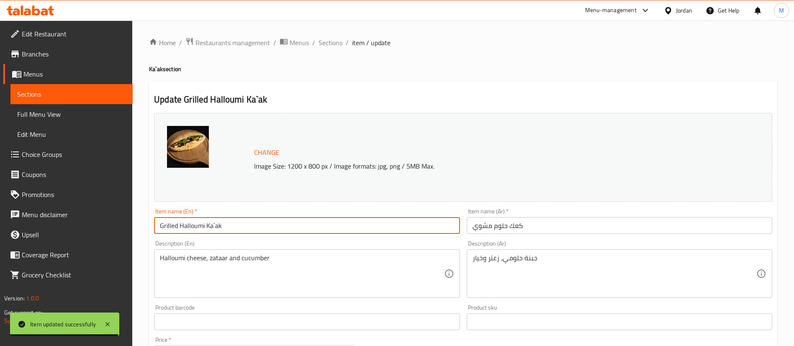
drag, startPoint x: 204, startPoint y: 227, endPoint x: 153, endPoint y: 223, distance: 51.2
click at [153, 223] on div "Item name (En)   * Grilled Halloumi Ka`ak Item name (En) *" at bounding box center [307, 221] width 312 height 32
paste input "’ak Ka"
type input "Grilled Halloumi Ka`ak"
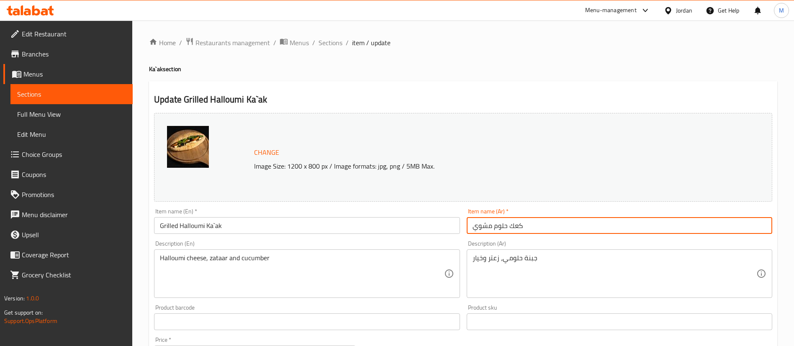
click at [504, 224] on input "كعك حلوم مشوي" at bounding box center [620, 225] width 306 height 17
click at [412, 62] on div "Home / Restaurants management / Menus / Sections / item / update Ka`ak section …" at bounding box center [463, 312] width 628 height 550
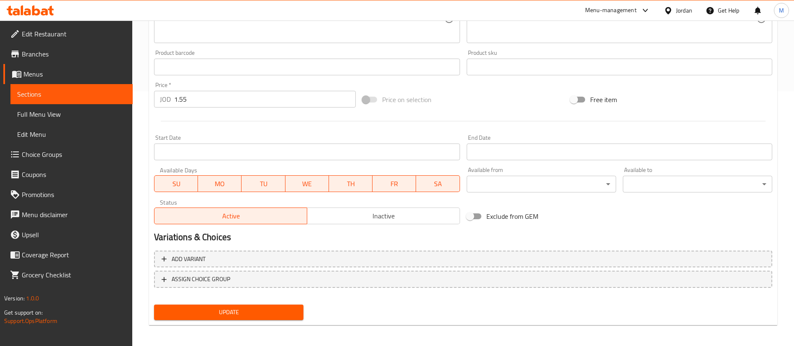
scroll to position [258, 0]
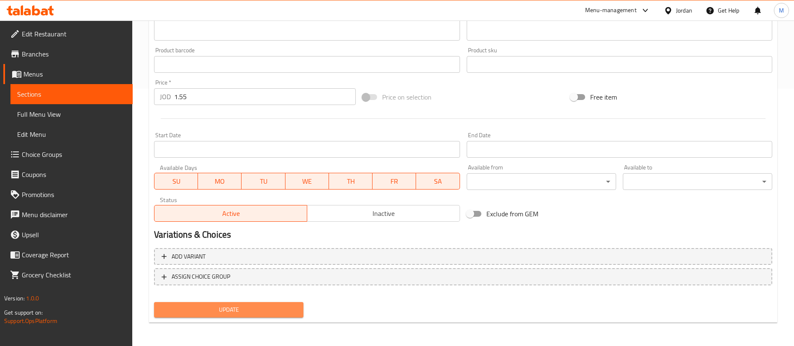
click at [279, 316] on button "Update" at bounding box center [228, 309] width 149 height 15
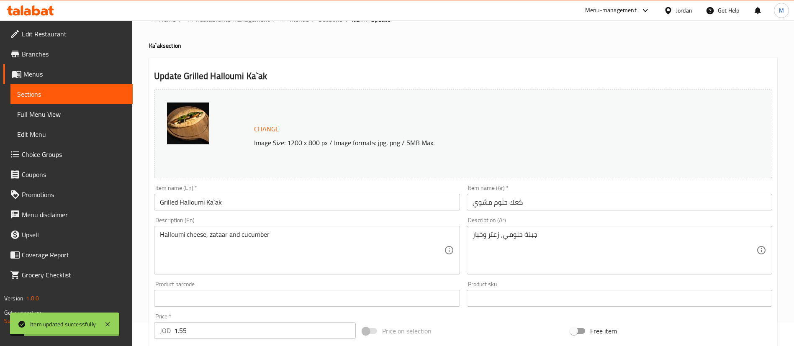
scroll to position [0, 0]
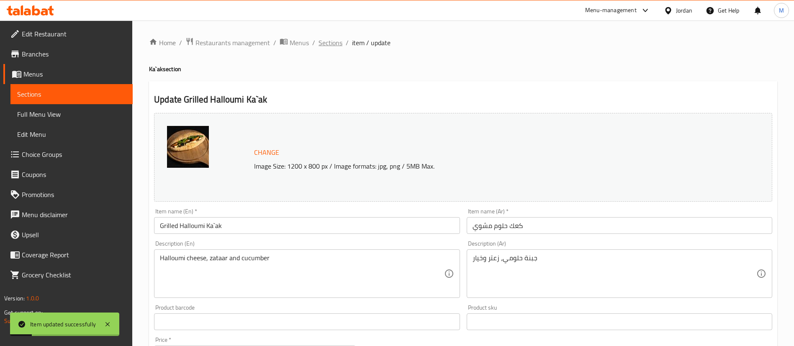
click at [335, 44] on span "Sections" at bounding box center [331, 43] width 24 height 10
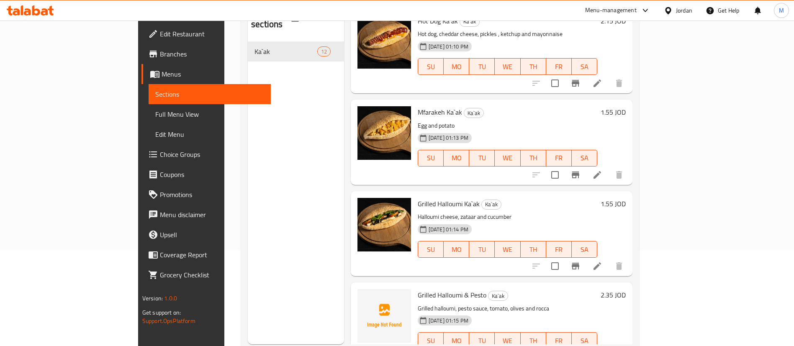
scroll to position [117, 0]
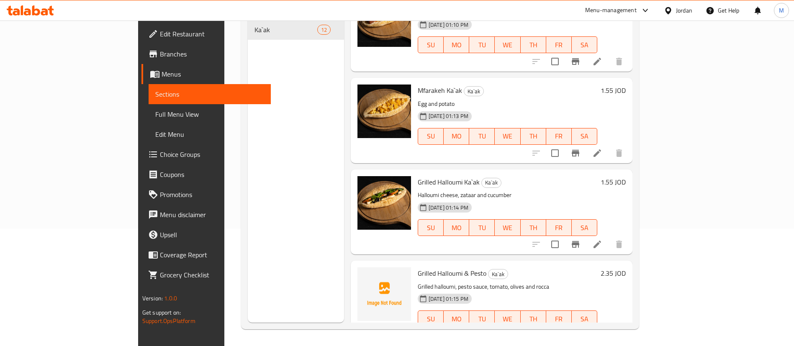
click at [601, 332] on icon at bounding box center [598, 336] width 8 height 8
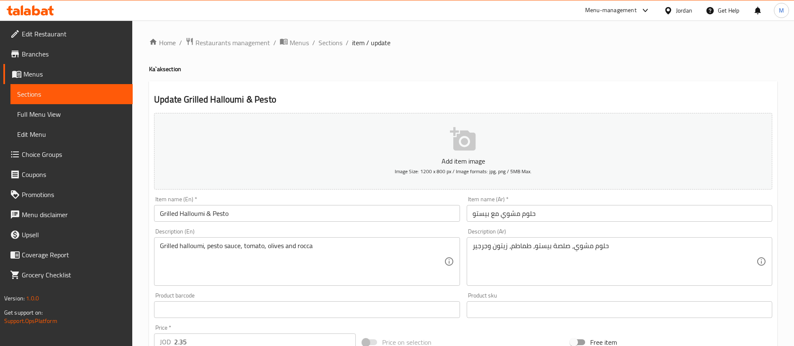
scroll to position [63, 0]
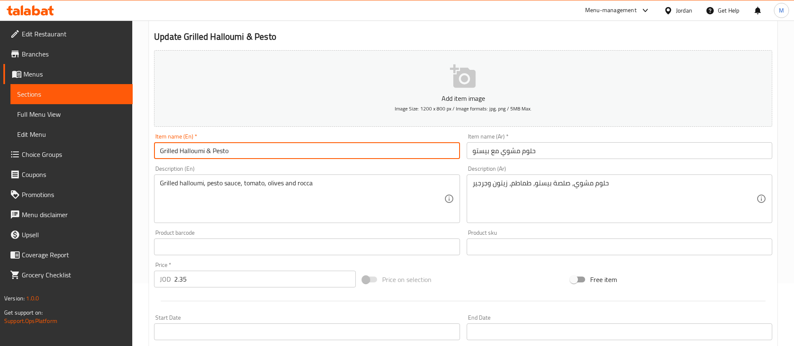
drag, startPoint x: 235, startPoint y: 150, endPoint x: 158, endPoint y: 150, distance: 77.0
click at [158, 150] on input "Grilled Halloumi & Pesto" at bounding box center [307, 150] width 306 height 17
click at [513, 147] on input "حلوم مشوي مع بيستو" at bounding box center [620, 150] width 306 height 17
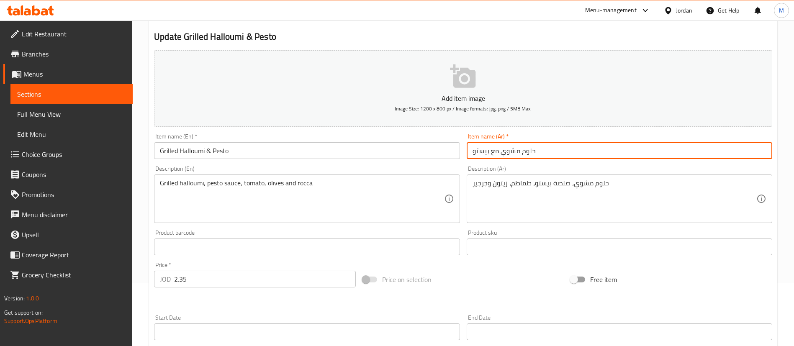
click at [513, 147] on input "حلوم مشوي مع بيستو" at bounding box center [620, 150] width 306 height 17
paste input "كعك حلوم مشوي مع ريحان"
type input "كعك حلوم مشوي مع ريحان"
click at [388, 33] on h2 "Update Grilled Halloumi & Pesto" at bounding box center [463, 37] width 618 height 13
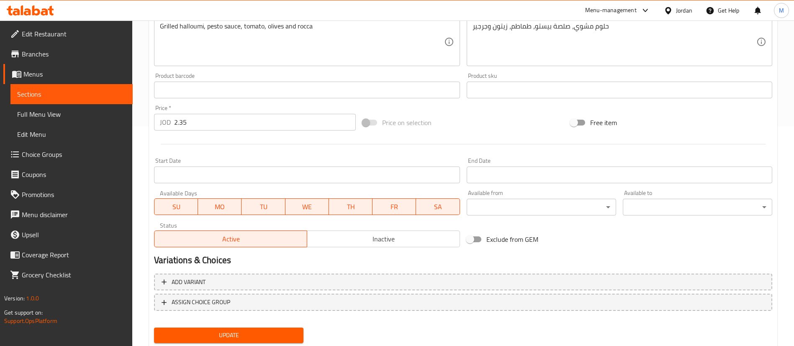
scroll to position [245, 0]
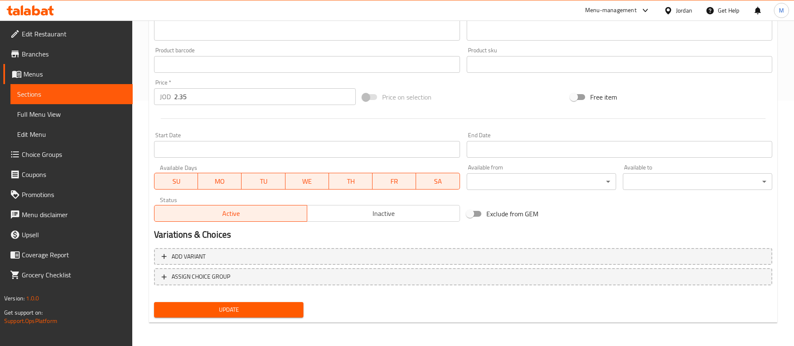
click at [294, 301] on div "Update" at bounding box center [229, 310] width 156 height 22
click at [295, 306] on span "Update" at bounding box center [229, 310] width 136 height 10
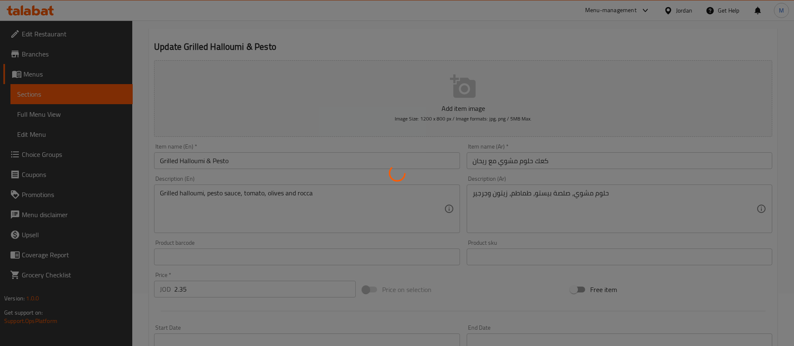
scroll to position [0, 0]
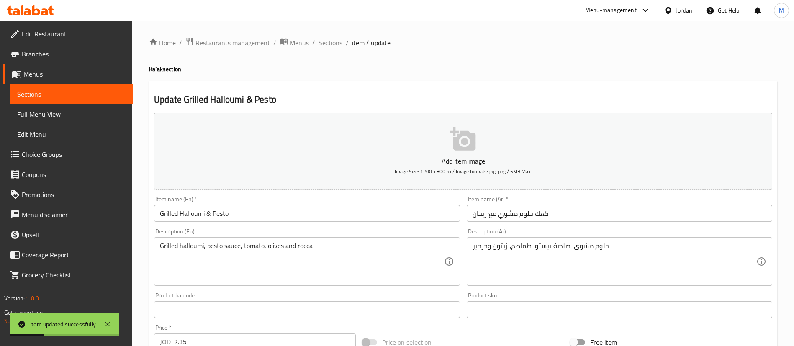
click at [333, 41] on span "Sections" at bounding box center [331, 43] width 24 height 10
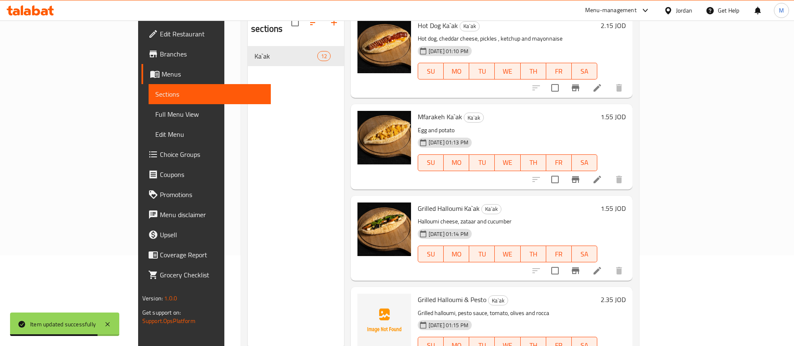
scroll to position [117, 0]
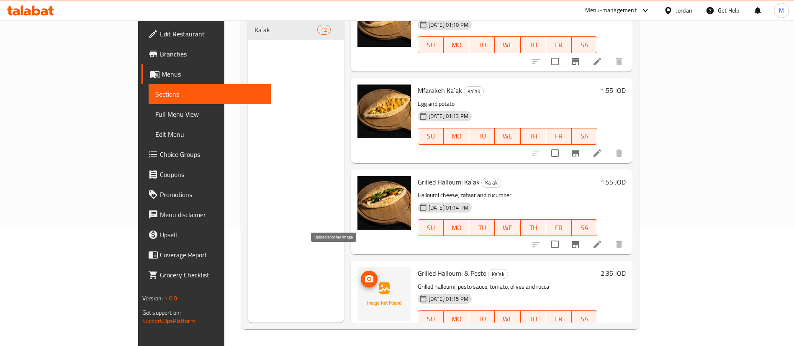
click at [365, 275] on icon "upload picture" at bounding box center [369, 279] width 8 height 8
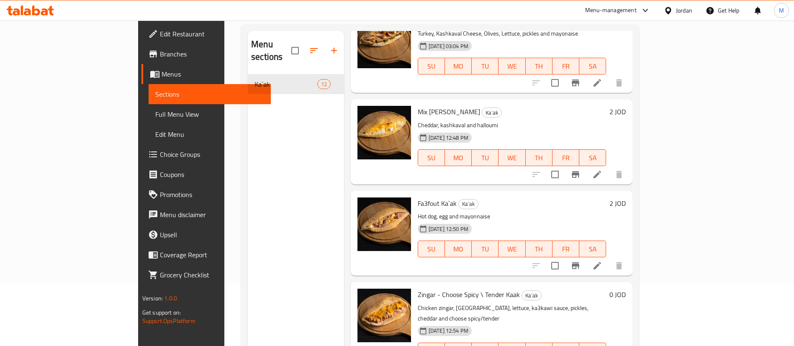
scroll to position [0, 0]
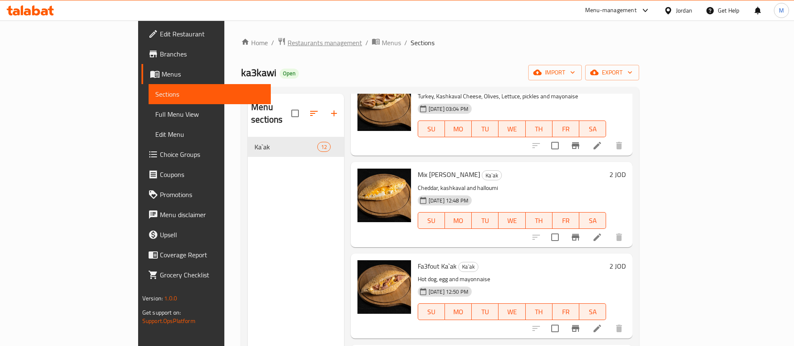
click at [288, 46] on span "Restaurants management" at bounding box center [325, 43] width 75 height 10
